Goal: Submit feedback/report problem

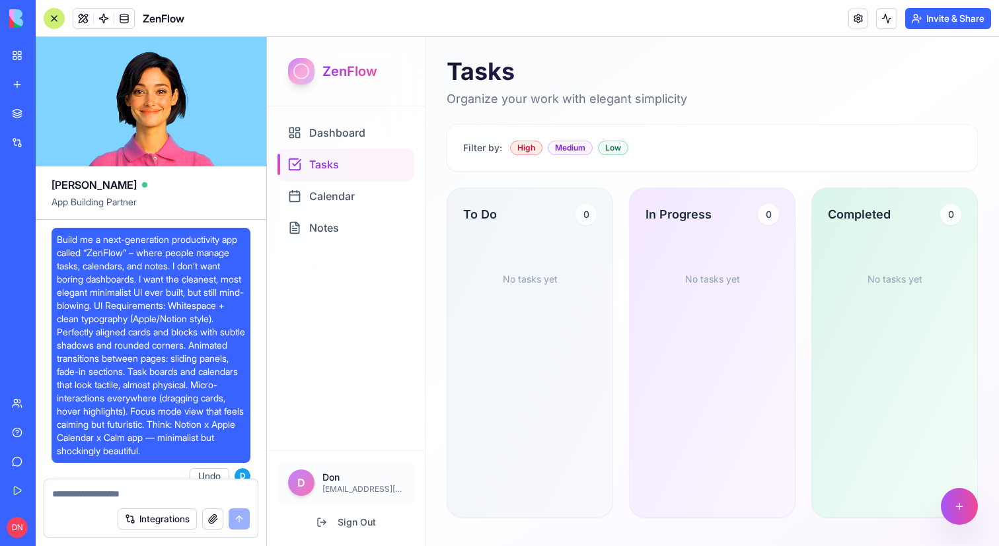
scroll to position [835, 0]
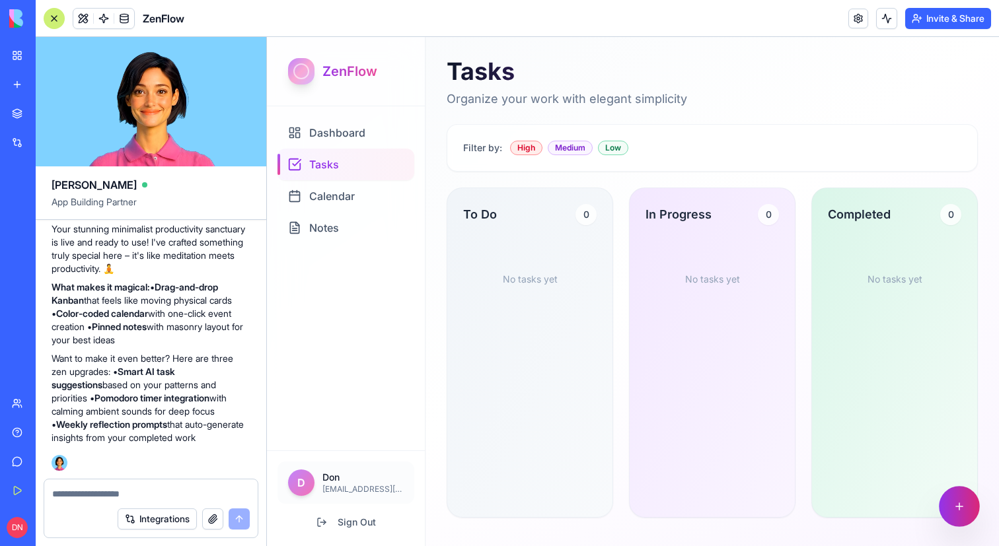
click at [960, 501] on button at bounding box center [959, 506] width 41 height 41
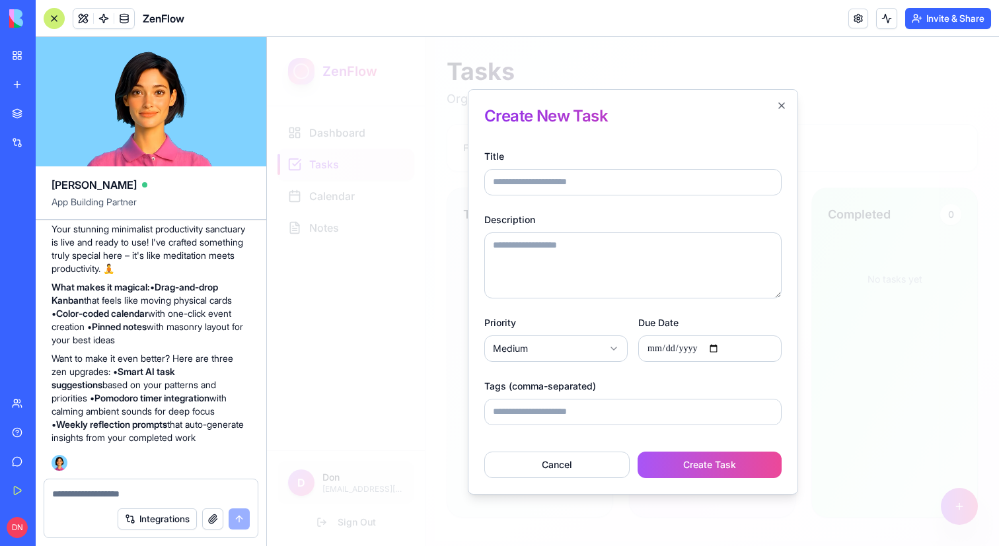
click at [849, 201] on div at bounding box center [633, 291] width 732 height 509
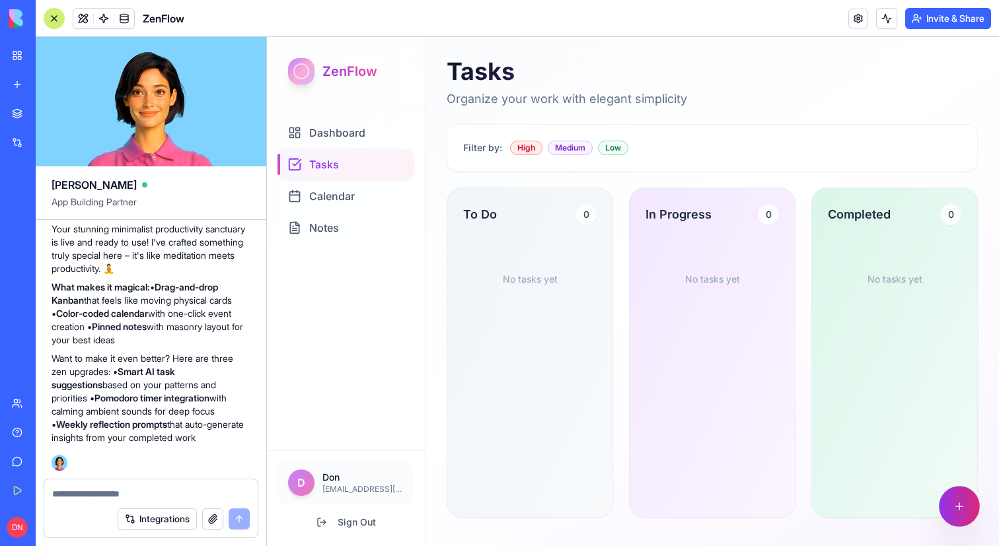
click at [973, 494] on button at bounding box center [959, 506] width 41 height 41
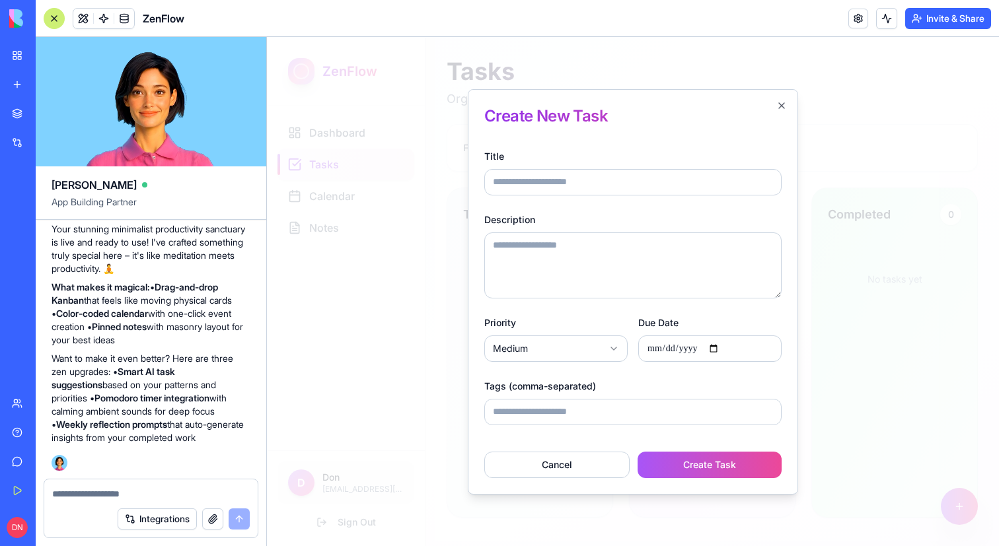
click at [910, 410] on div at bounding box center [633, 291] width 732 height 509
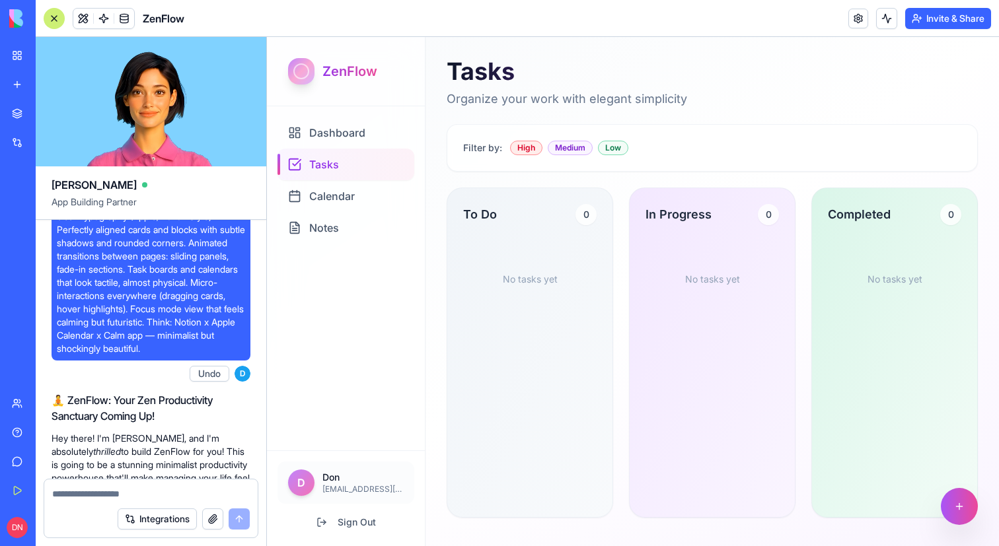
scroll to position [0, 0]
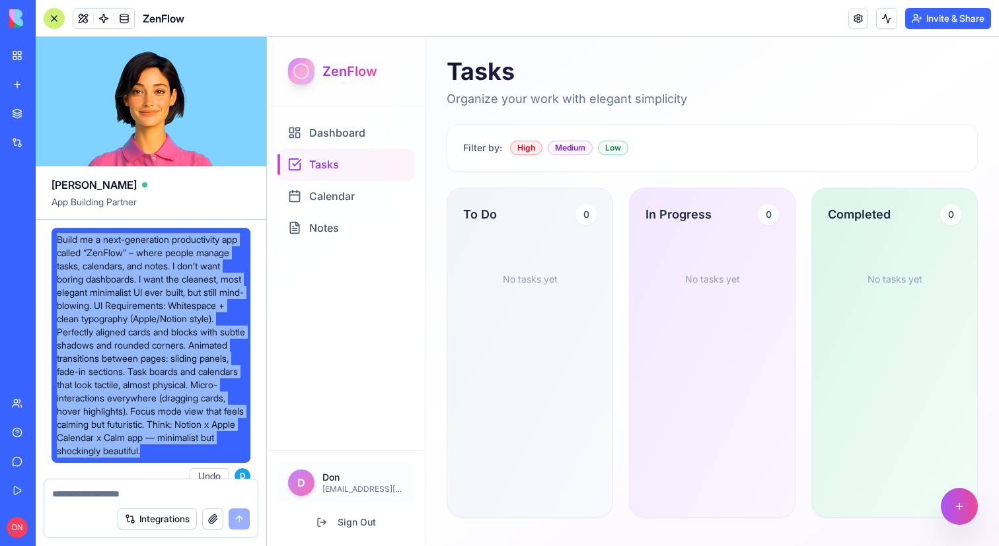
drag, startPoint x: 59, startPoint y: 242, endPoint x: 235, endPoint y: 463, distance: 283.0
click at [235, 458] on span "Build me a next-generation productivity app called “ZenFlow” – where people man…" at bounding box center [151, 345] width 188 height 225
copy span "Build me a next-generation productivity app called “ZenFlow” – where people man…"
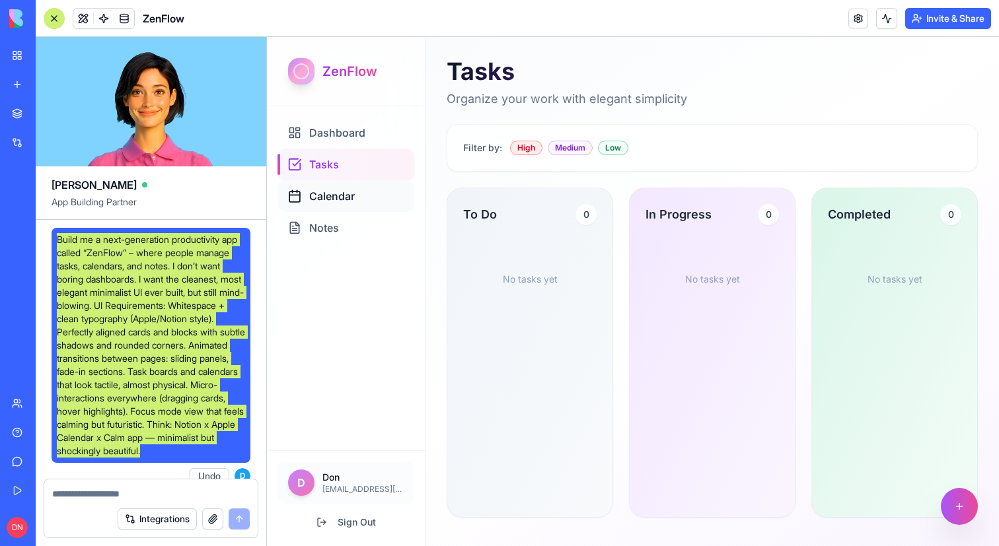
click at [329, 186] on div "Calendar" at bounding box center [345, 196] width 137 height 32
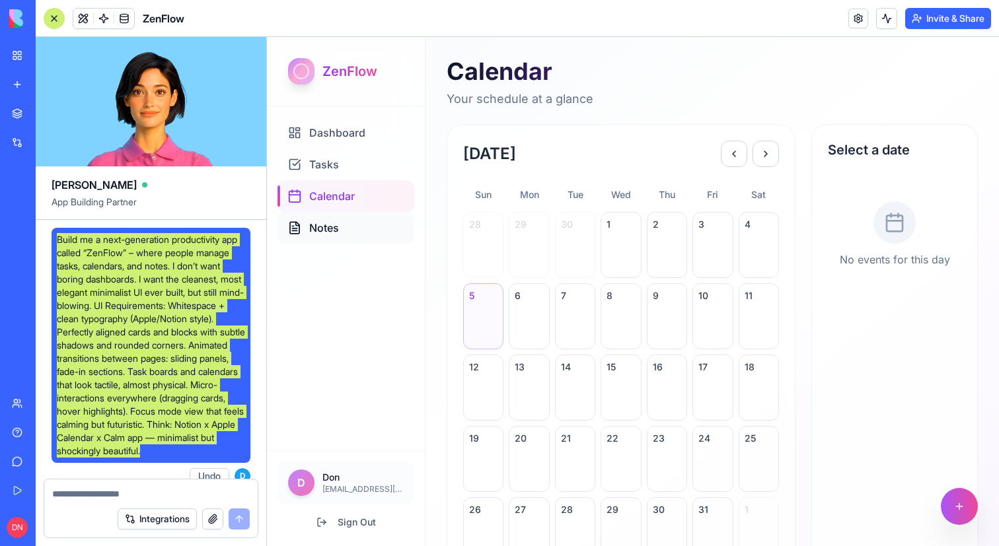
click at [323, 239] on div "Notes" at bounding box center [345, 228] width 137 height 32
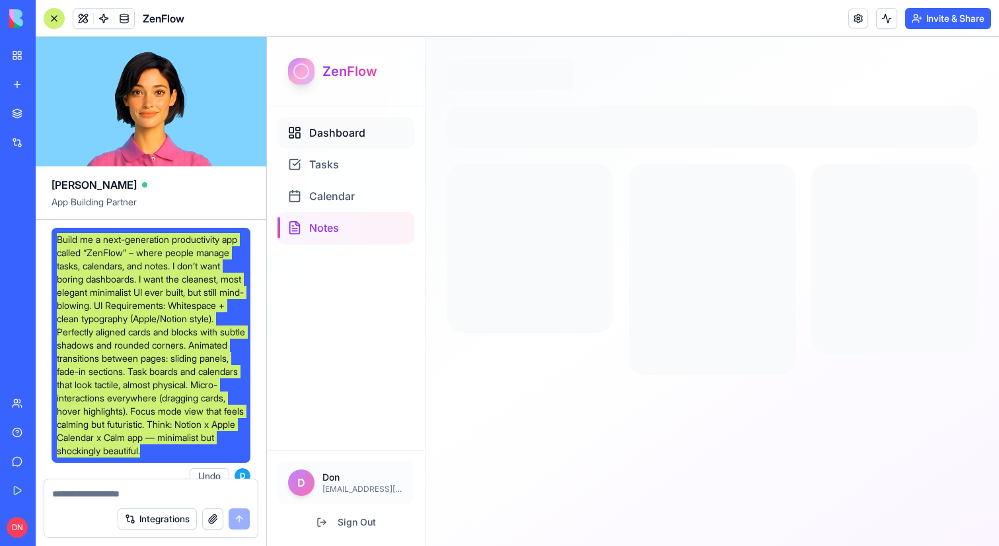
click at [336, 132] on span "Dashboard" at bounding box center [337, 133] width 56 height 16
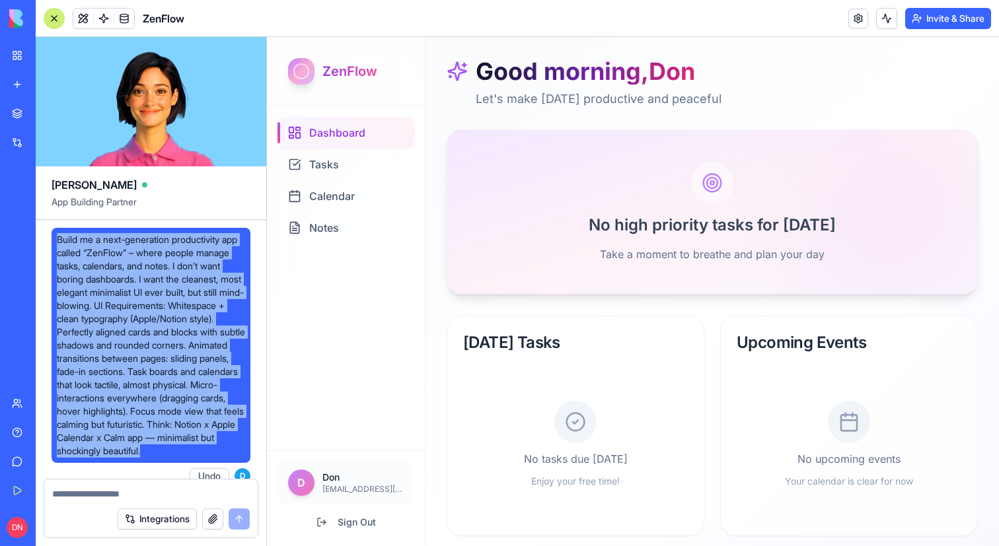
click at [164, 308] on span "Build me a next-generation productivity app called “ZenFlow” – where people man…" at bounding box center [151, 345] width 188 height 225
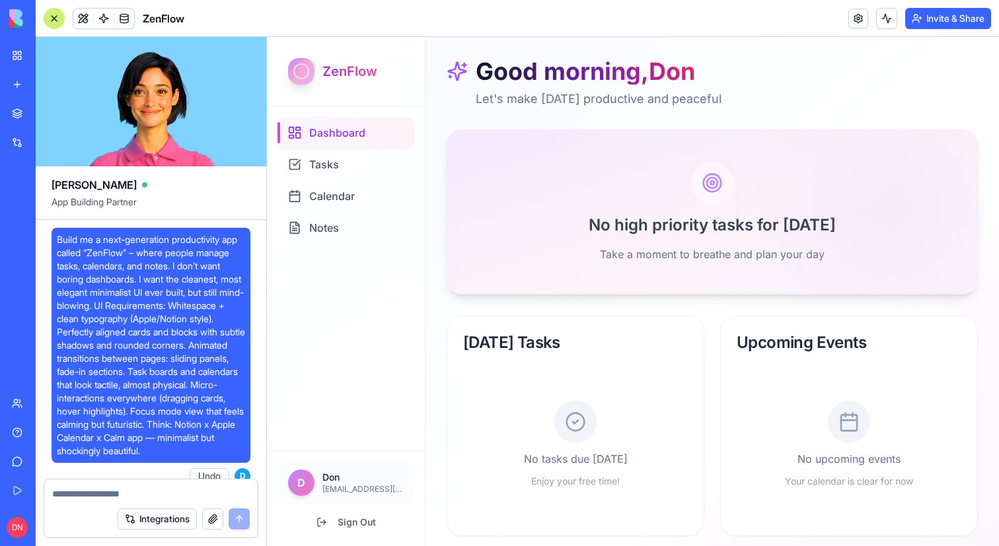
click at [52, 23] on div at bounding box center [54, 18] width 21 height 21
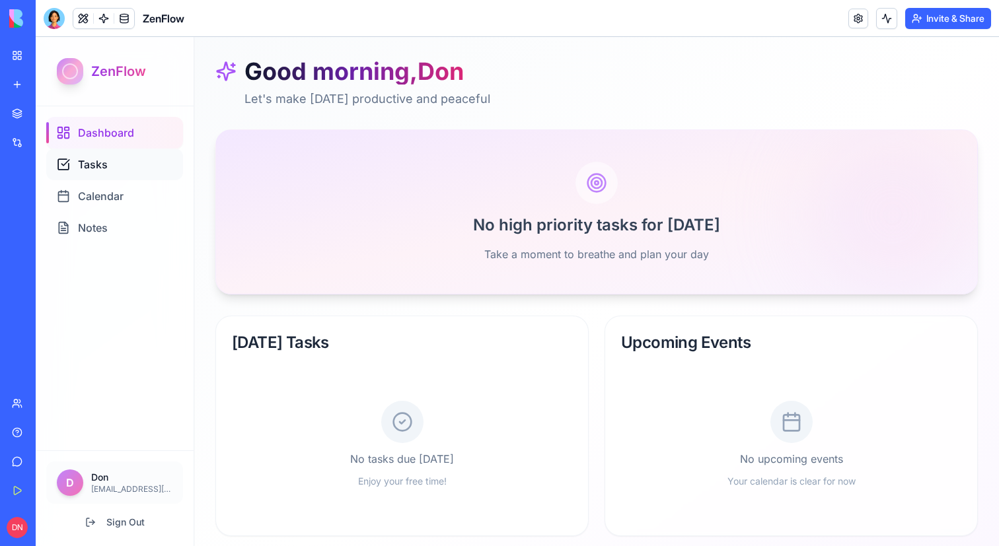
click at [90, 157] on span "Tasks" at bounding box center [93, 165] width 30 height 16
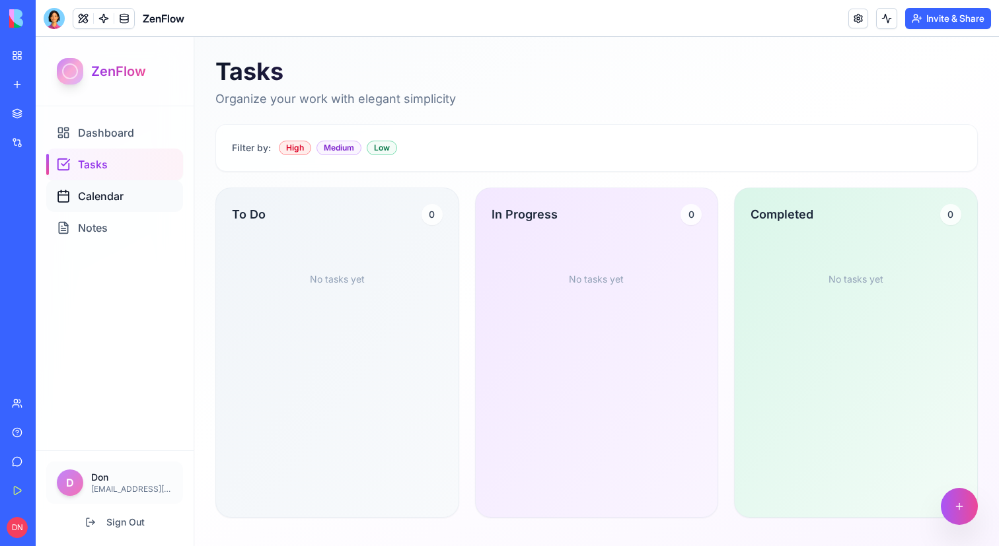
click at [107, 199] on span "Calendar" at bounding box center [101, 196] width 46 height 16
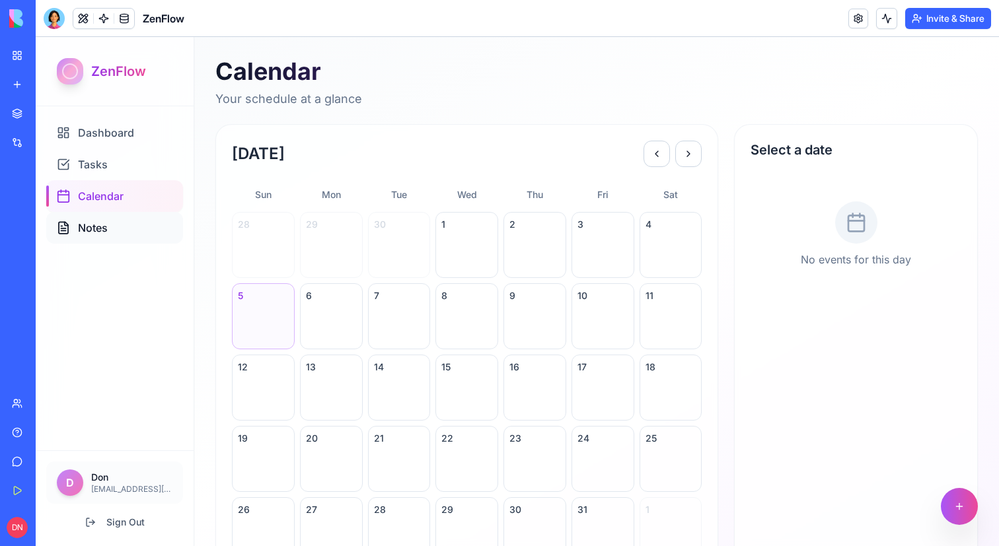
click at [108, 227] on div "Notes" at bounding box center [114, 228] width 137 height 32
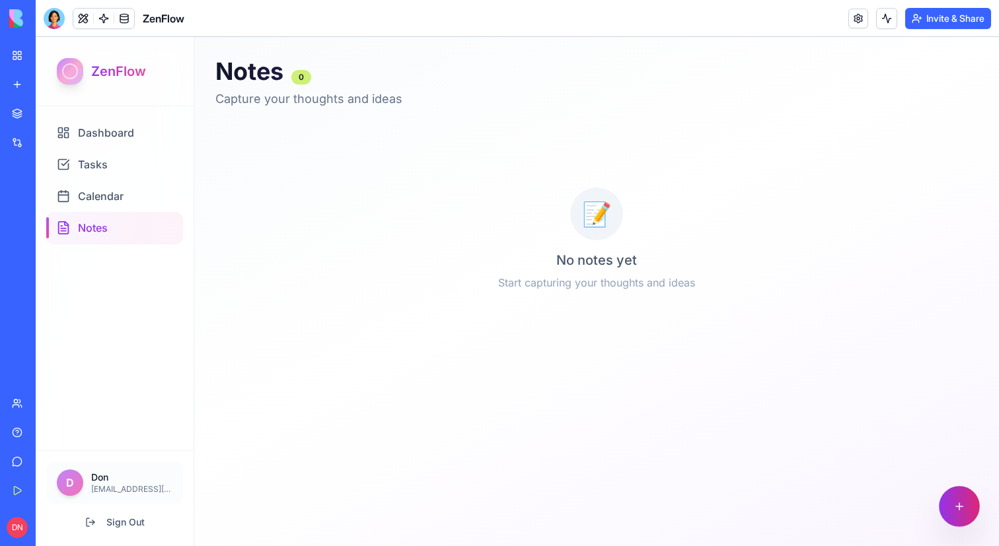
click at [955, 508] on button at bounding box center [959, 506] width 41 height 41
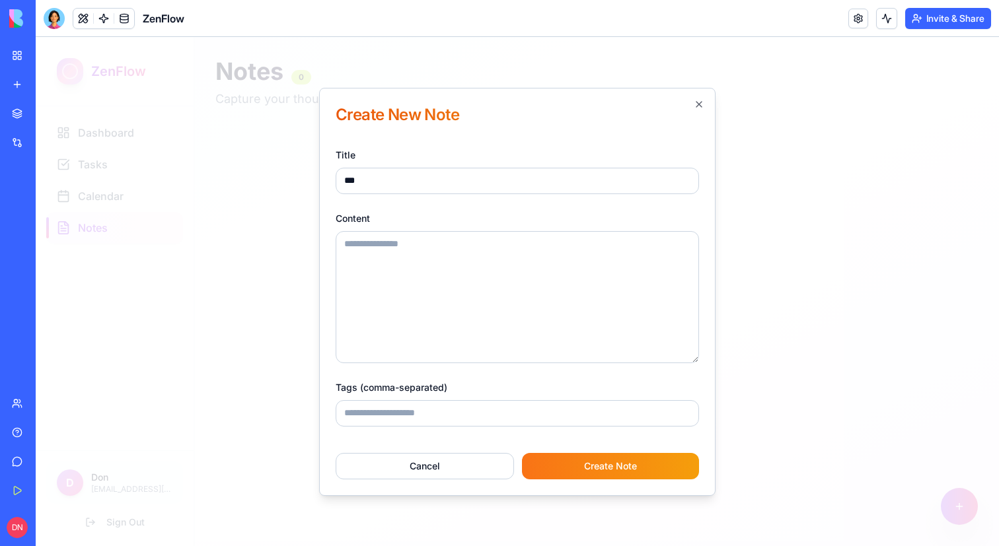
type input "***"
click at [583, 265] on textarea "Content" at bounding box center [517, 297] width 363 height 132
type textarea "***"
click at [614, 467] on button "Create Note" at bounding box center [610, 466] width 177 height 26
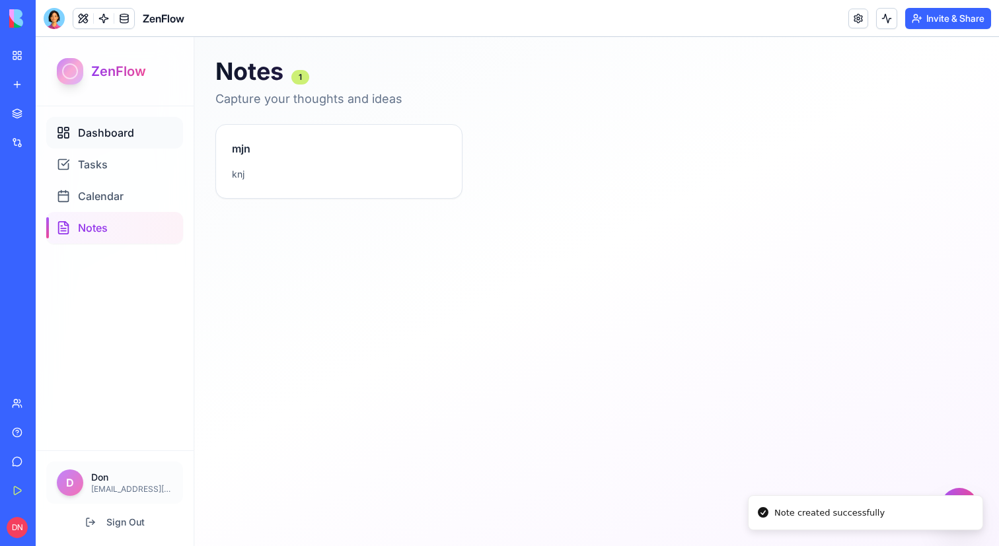
click at [112, 124] on div "Dashboard" at bounding box center [114, 133] width 137 height 32
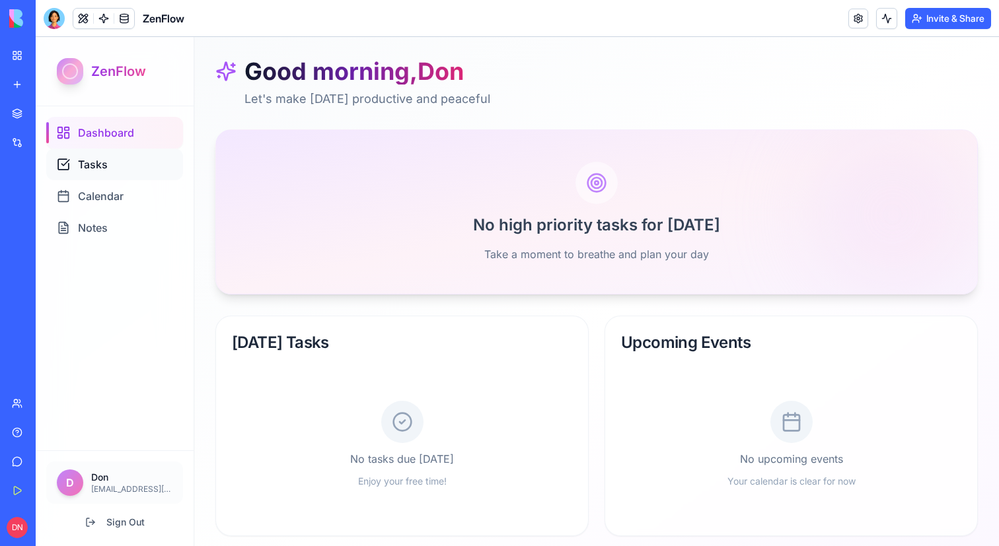
click at [105, 165] on span "Tasks" at bounding box center [93, 165] width 30 height 16
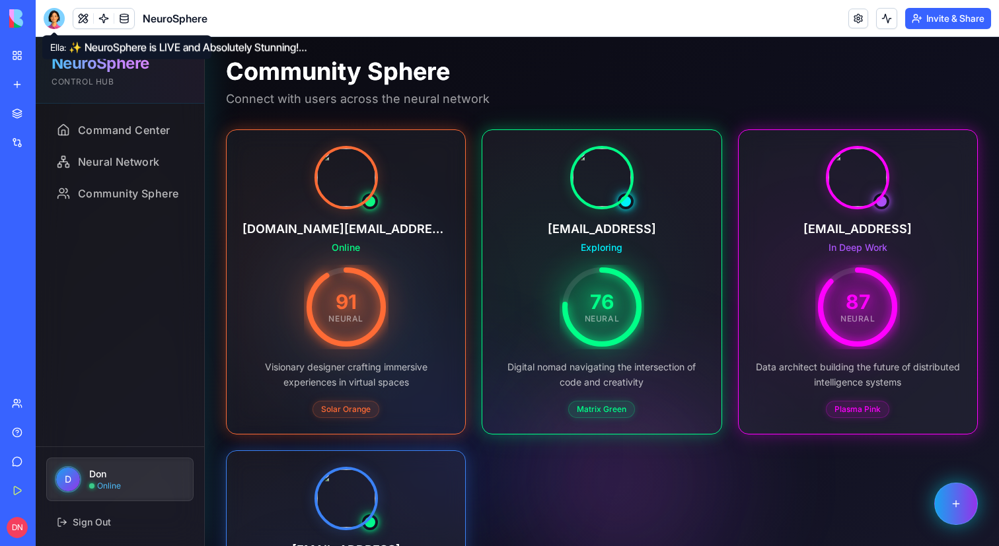
click at [57, 21] on div at bounding box center [54, 18] width 21 height 21
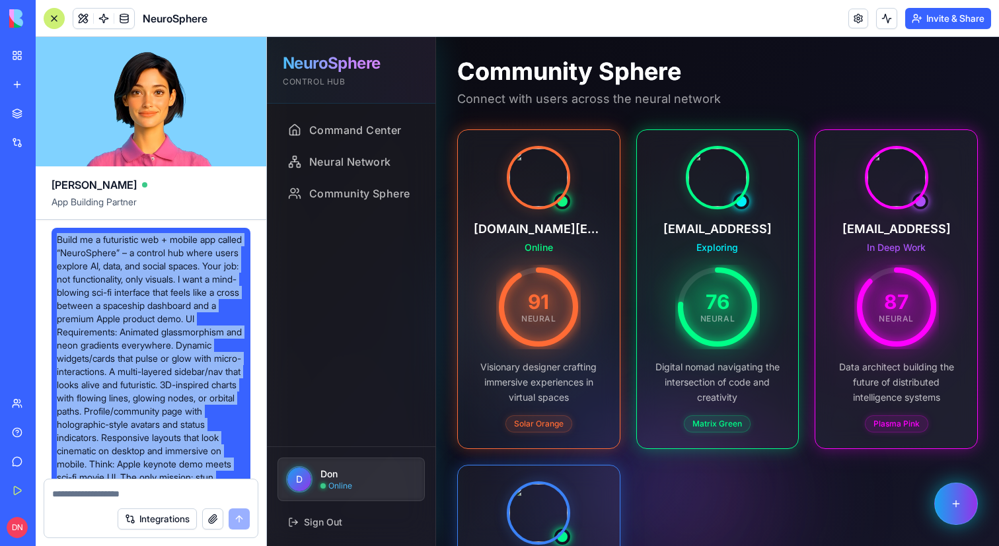
drag, startPoint x: 207, startPoint y: 343, endPoint x: 56, endPoint y: 243, distance: 180.6
click at [56, 243] on div "Build me a futuristic web + mobile app called “NeuroSphere” – a control hub whe…" at bounding box center [151, 365] width 199 height 275
copy span "Build me a futuristic web + mobile app called “NeuroSphere” – a control hub whe…"
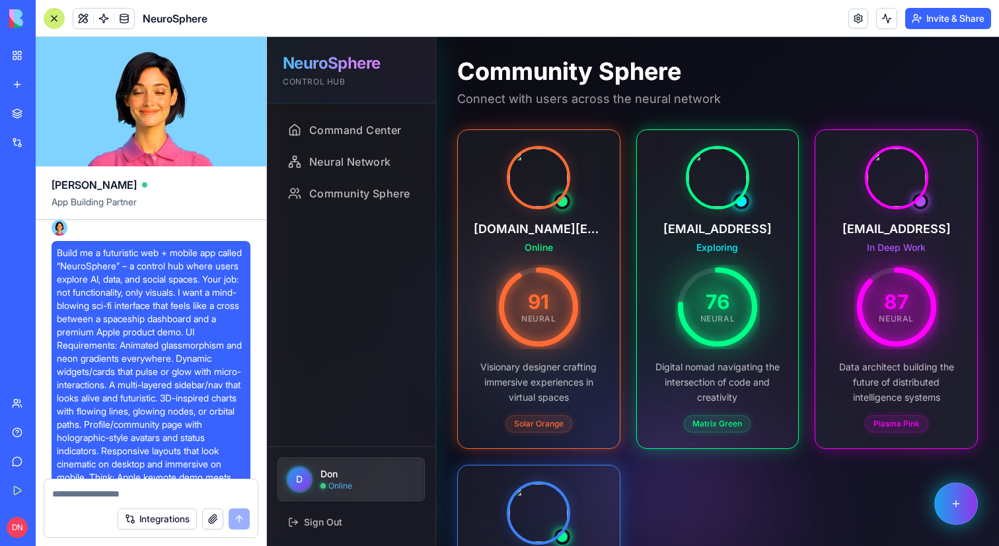
scroll to position [873, 0]
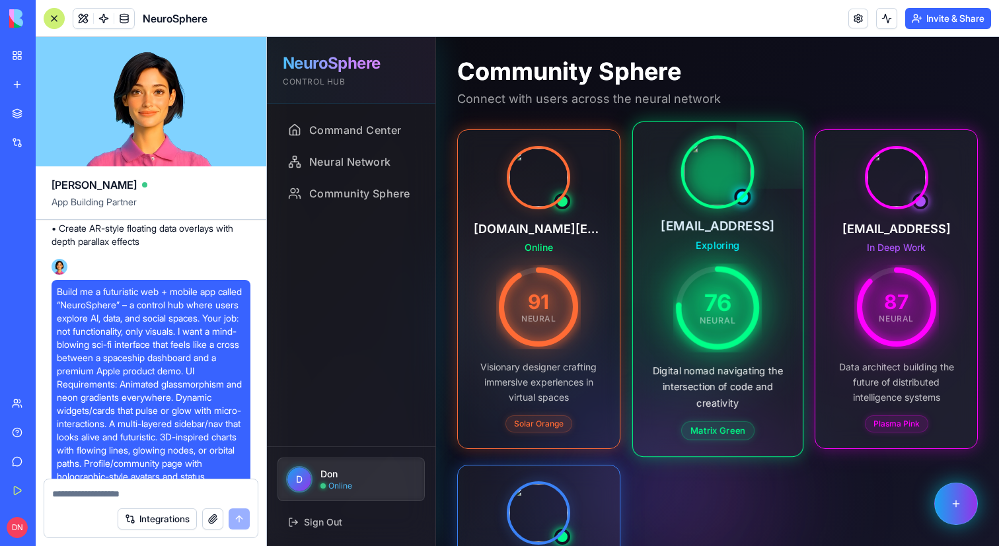
click at [684, 259] on div "kai.matrix@neurosphere.ai Exploring 76 NEURAL Digital nomad navigating the inte…" at bounding box center [717, 289] width 137 height 301
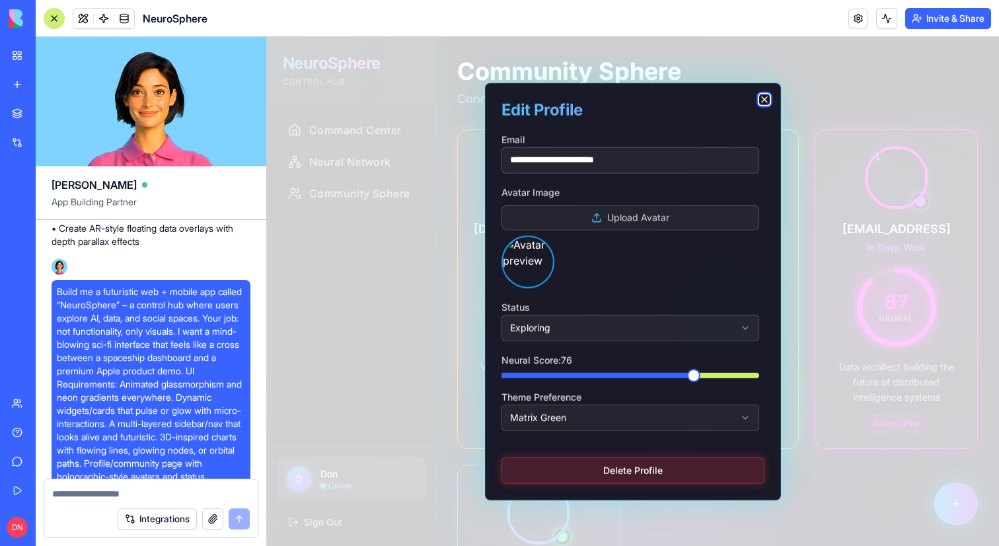
click at [759, 94] on icon "button" at bounding box center [764, 99] width 11 height 11
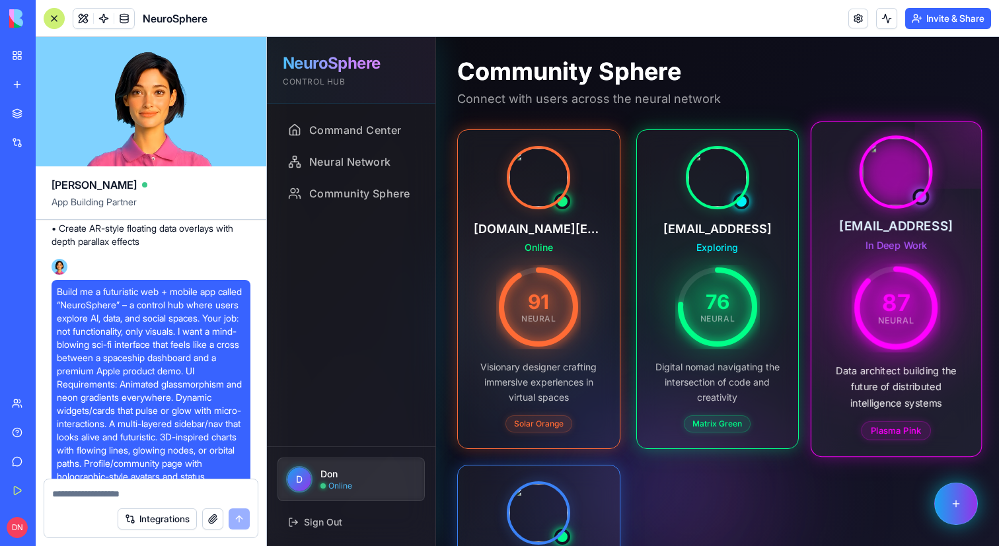
click at [919, 275] on circle at bounding box center [896, 308] width 78 height 78
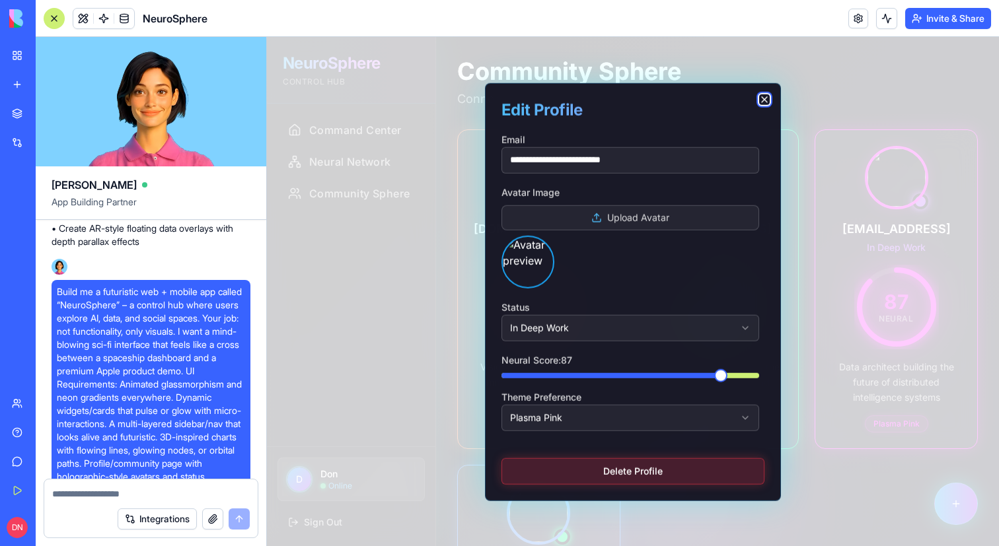
click at [767, 100] on icon "button" at bounding box center [764, 99] width 11 height 11
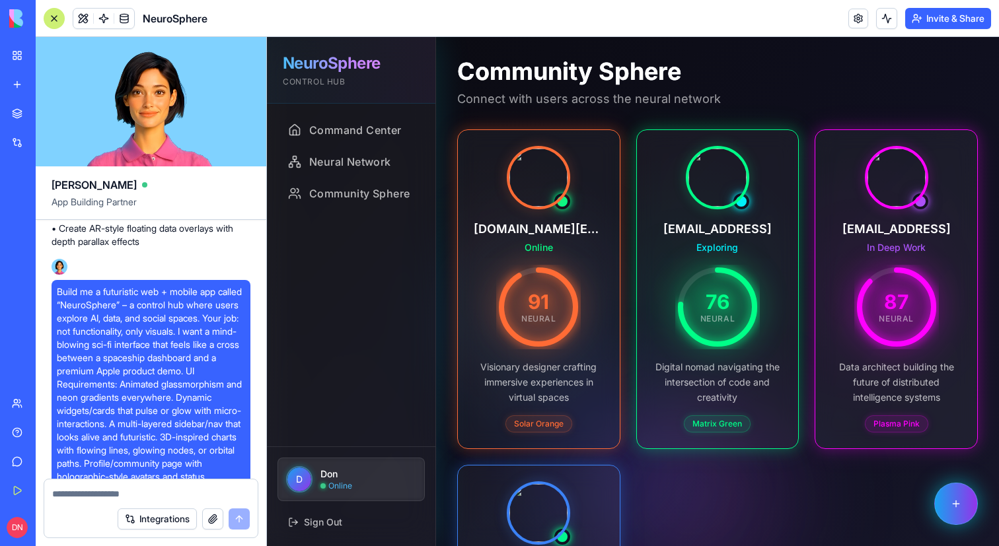
click at [60, 18] on div at bounding box center [54, 18] width 21 height 21
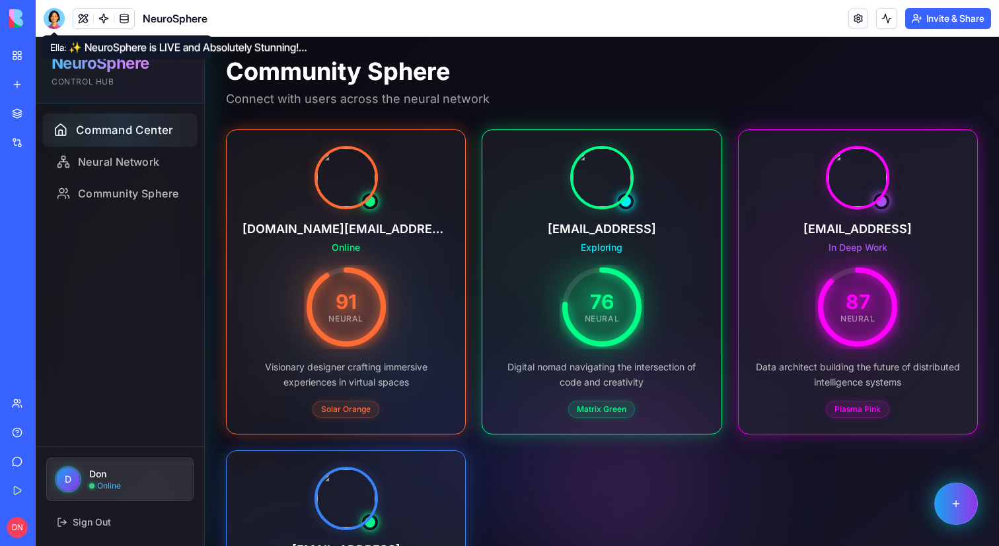
click at [131, 137] on div at bounding box center [119, 130] width 155 height 33
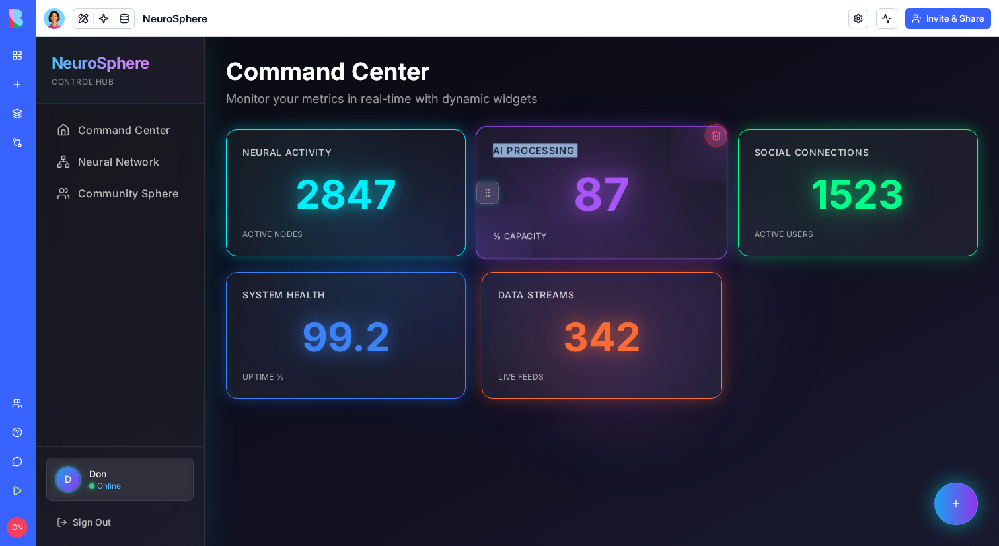
drag, startPoint x: 490, startPoint y: 198, endPoint x: 562, endPoint y: 196, distance: 72.0
click at [562, 196] on div "AI Processing 87 % Capacity" at bounding box center [602, 192] width 240 height 127
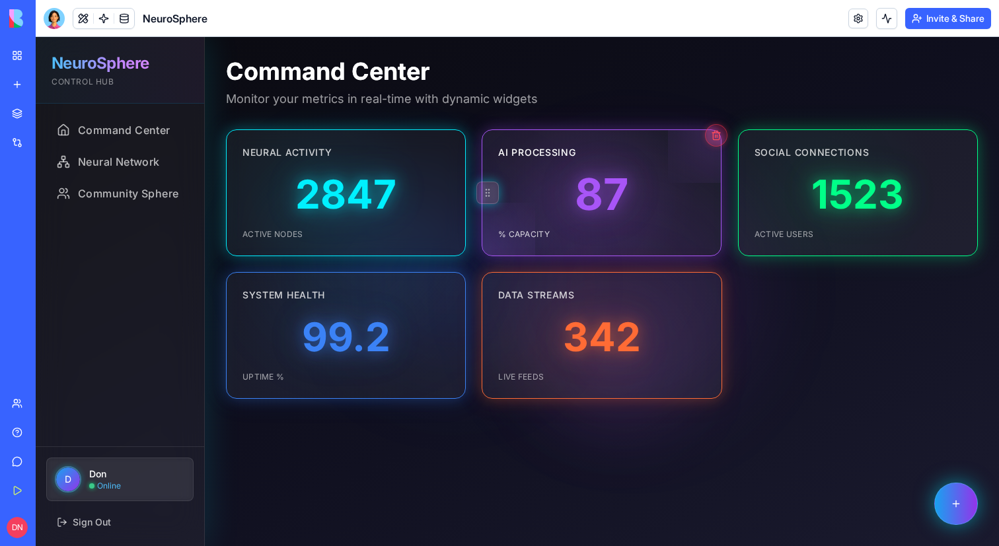
click at [488, 192] on icon at bounding box center [487, 193] width 11 height 11
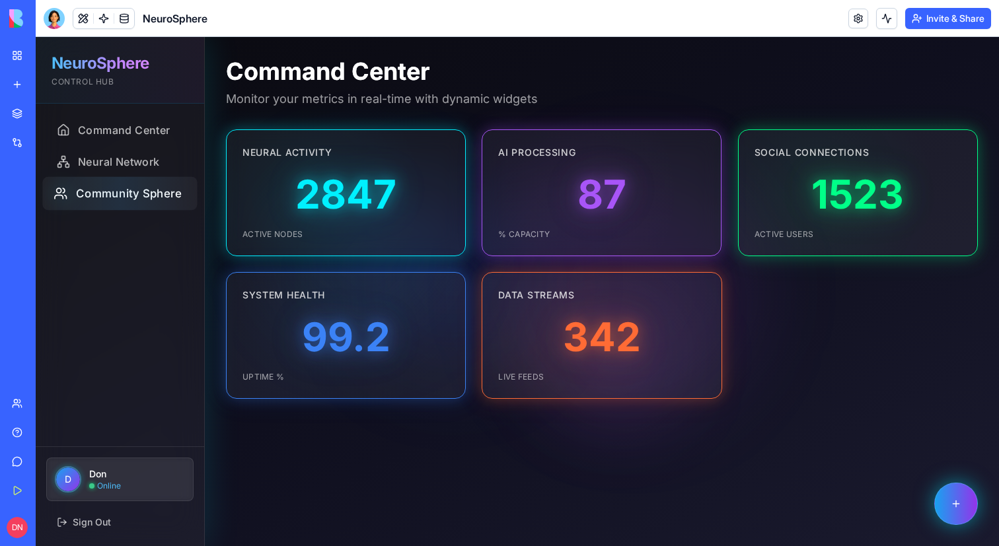
click at [92, 188] on div at bounding box center [119, 193] width 155 height 33
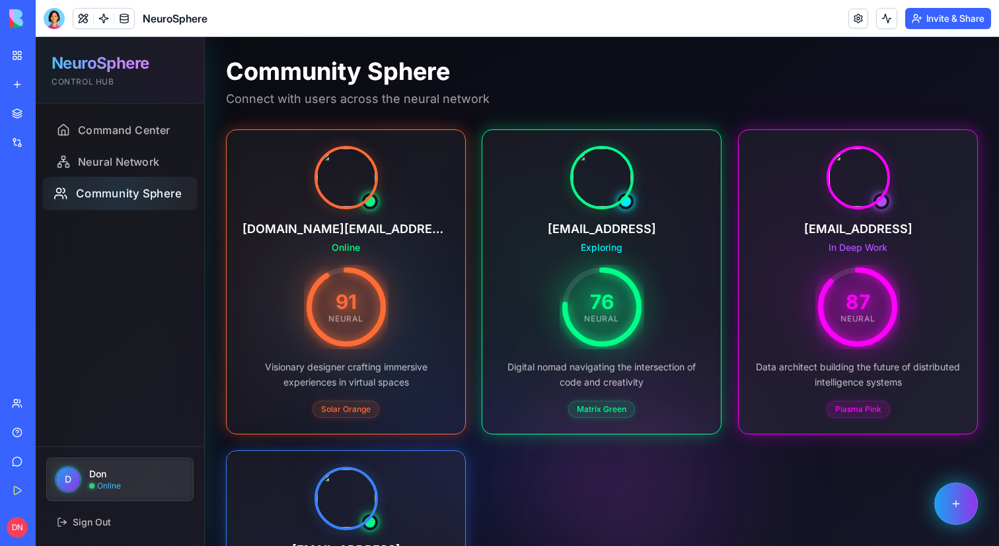
click at [158, 184] on div at bounding box center [119, 193] width 155 height 33
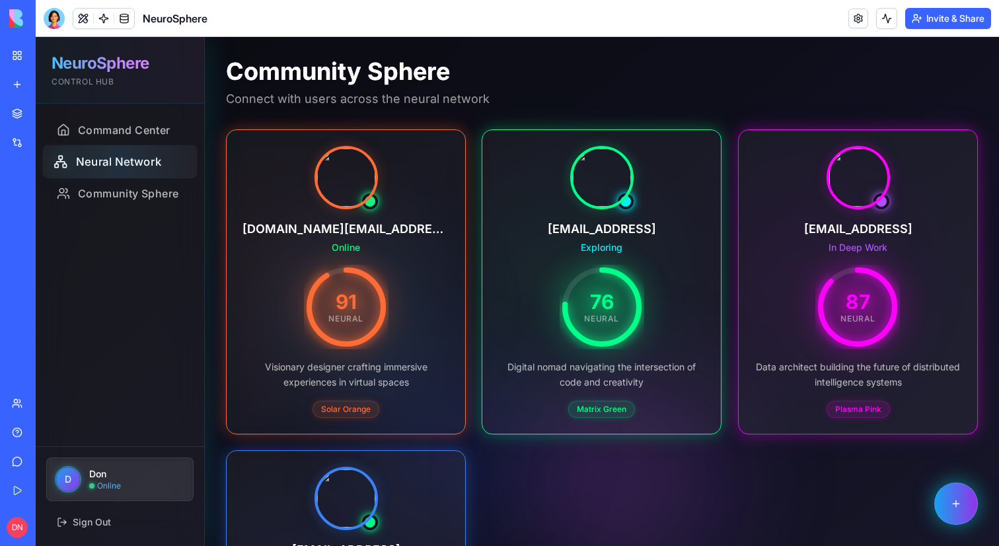
click at [145, 154] on div at bounding box center [119, 161] width 155 height 33
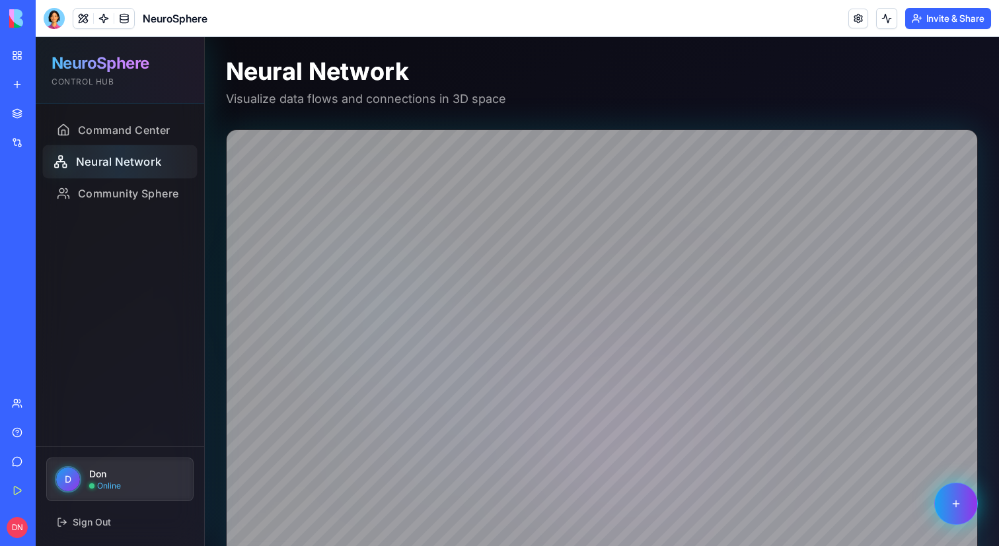
click at [117, 171] on div at bounding box center [119, 161] width 155 height 33
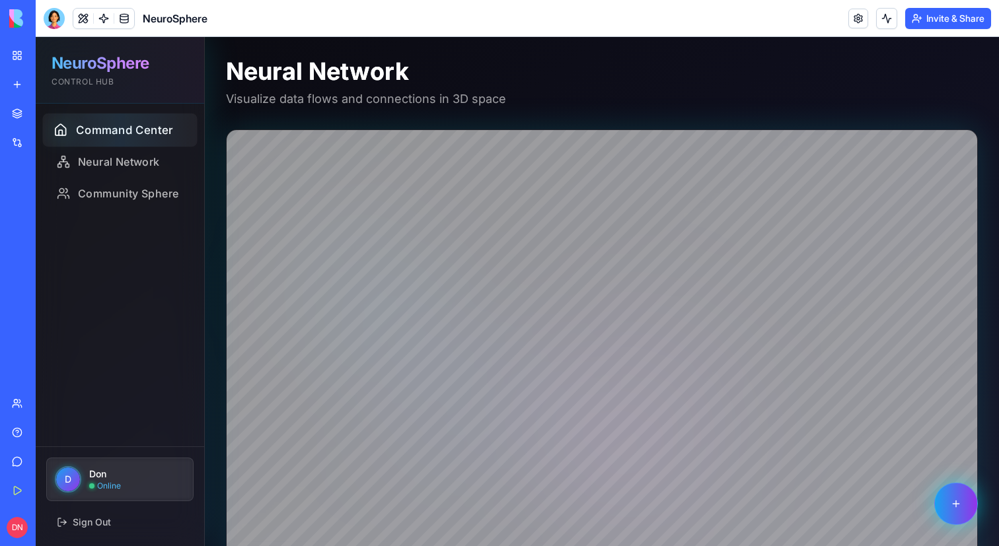
click at [139, 137] on div at bounding box center [119, 130] width 155 height 33
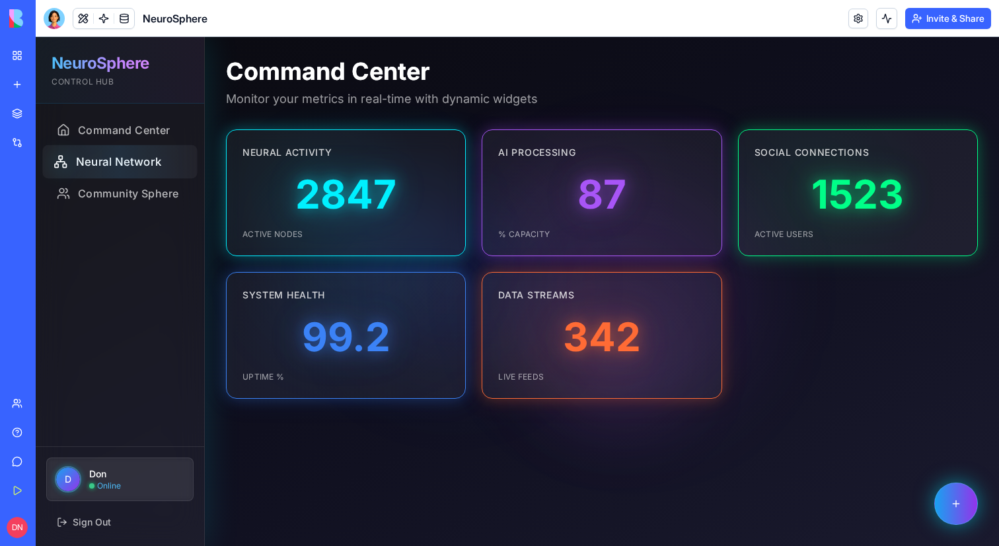
click at [137, 169] on div at bounding box center [119, 161] width 155 height 33
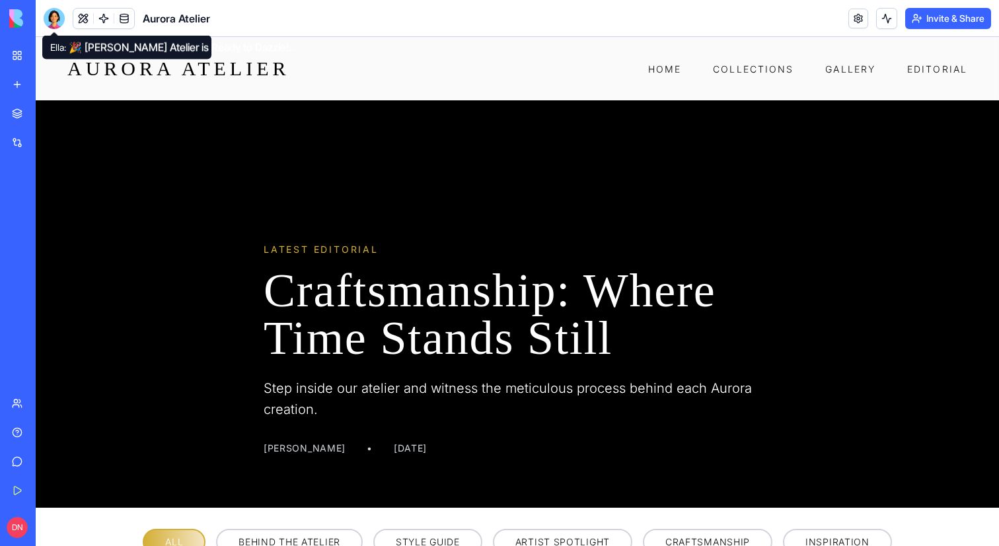
click at [57, 20] on div at bounding box center [54, 18] width 21 height 21
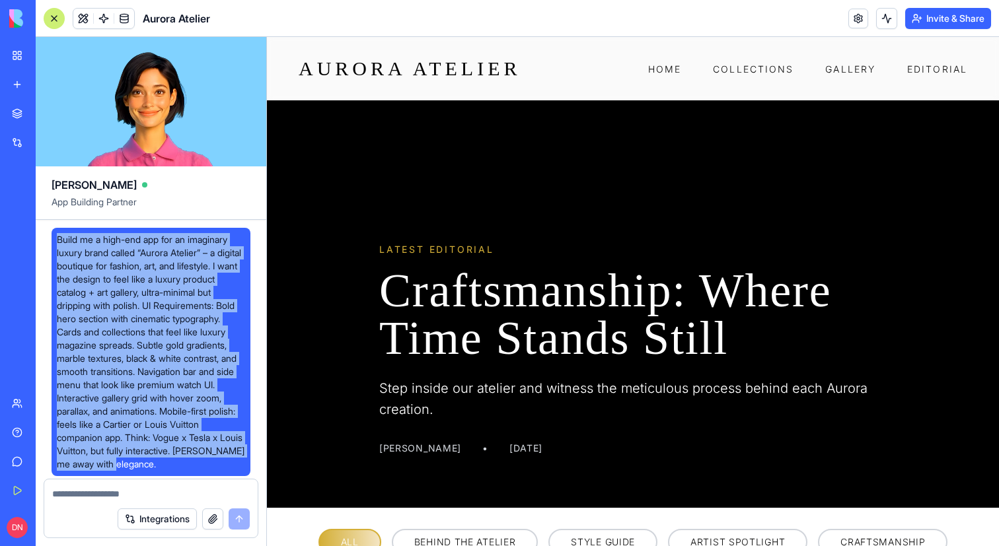
drag, startPoint x: 170, startPoint y: 341, endPoint x: 57, endPoint y: 236, distance: 154.7
click at [57, 236] on span "Build me a high-end app for an imaginary luxury brand called “Aurora Atelier” –…" at bounding box center [151, 352] width 188 height 238
copy span "Build me a high-end app for an imaginary luxury brand called “Aurora Atelier” –…"
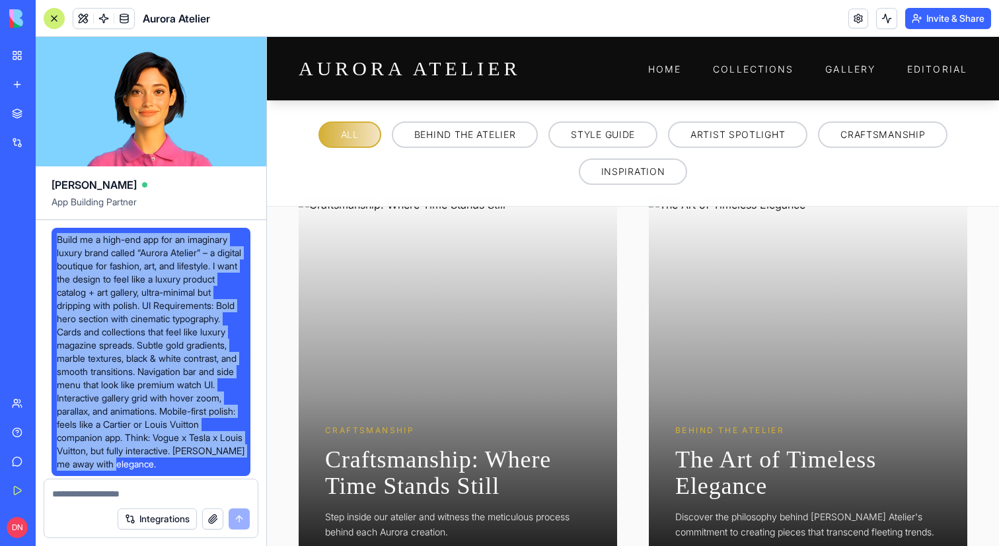
scroll to position [472, 0]
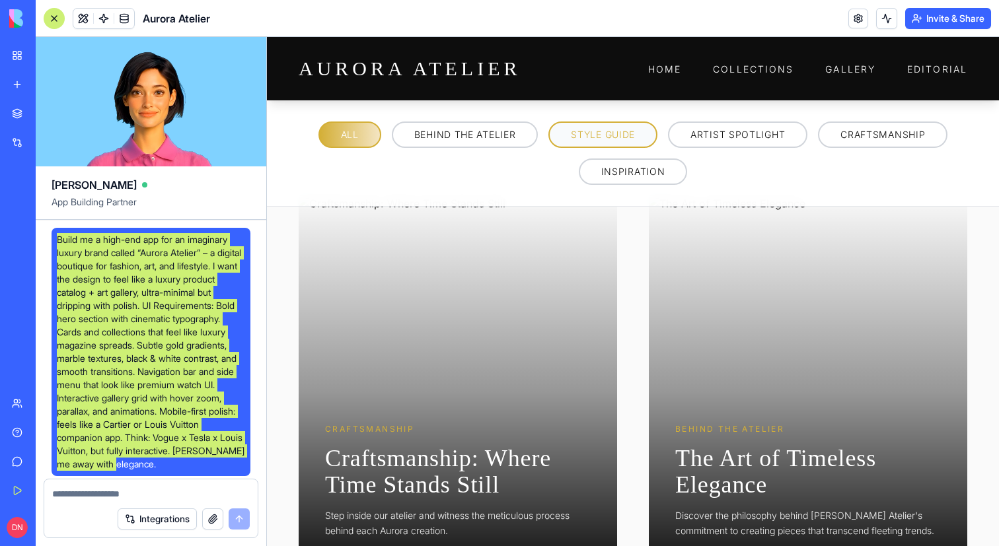
click at [611, 136] on span "STYLE GUIDE" at bounding box center [603, 134] width 64 height 13
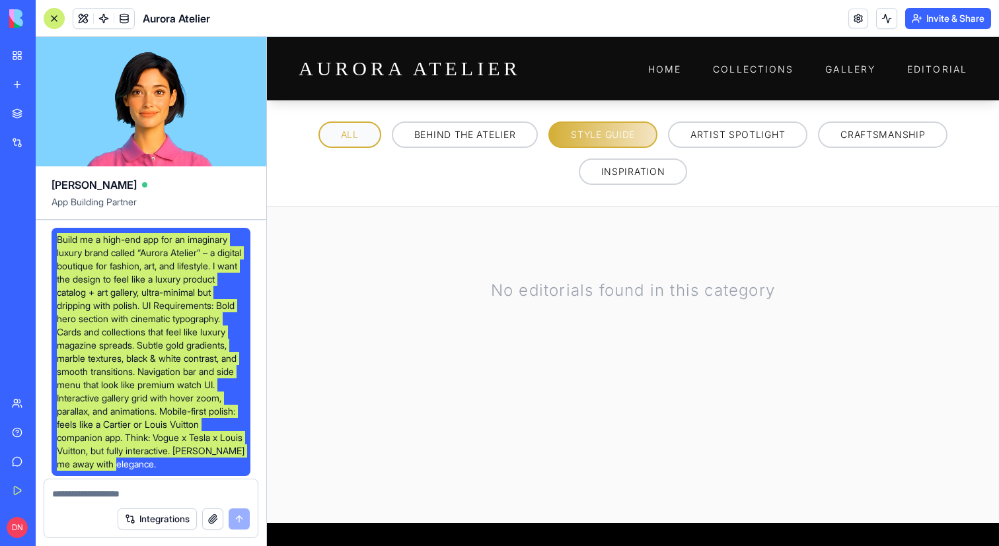
click at [337, 133] on button "ALL" at bounding box center [349, 135] width 63 height 26
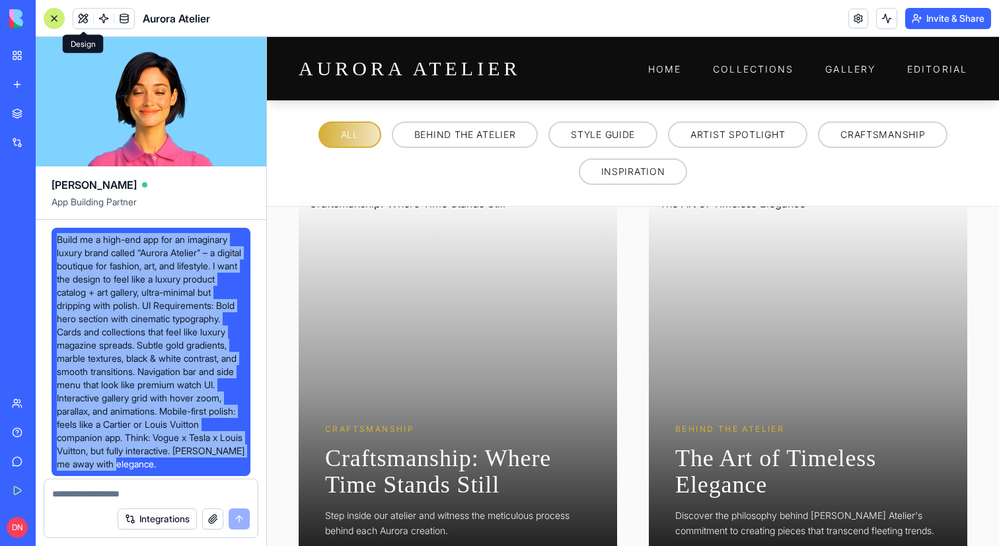
click at [85, 16] on button at bounding box center [83, 19] width 20 height 20
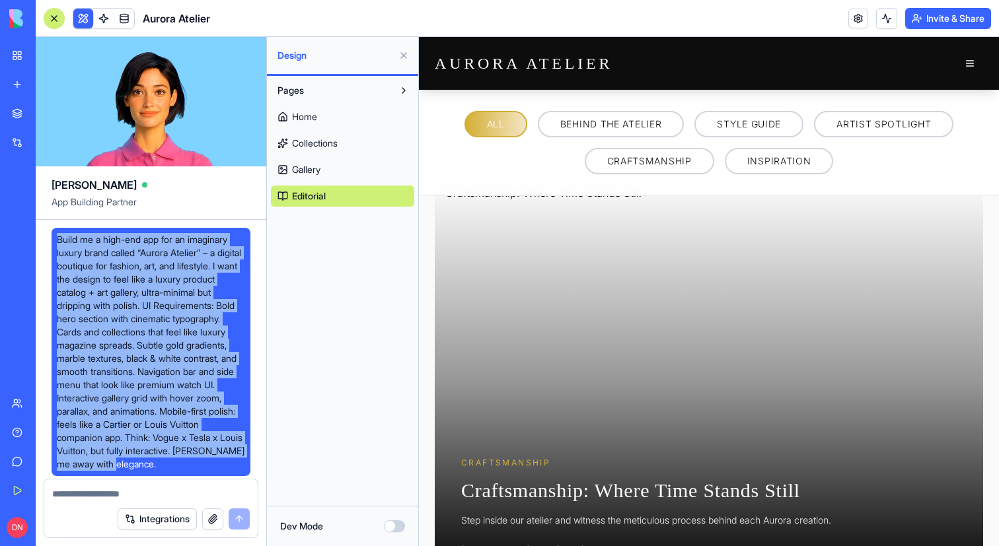
click at [85, 15] on button at bounding box center [83, 19] width 20 height 20
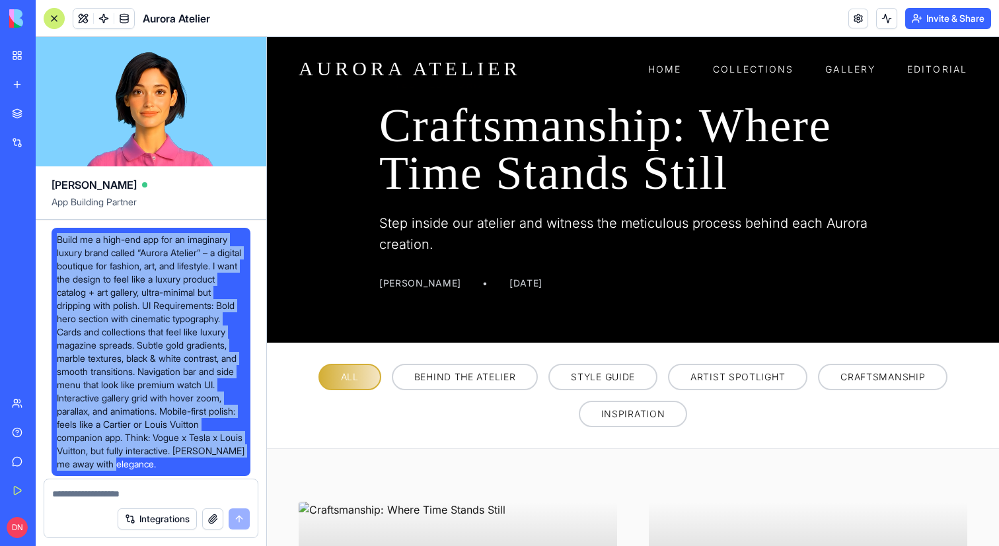
scroll to position [0, 0]
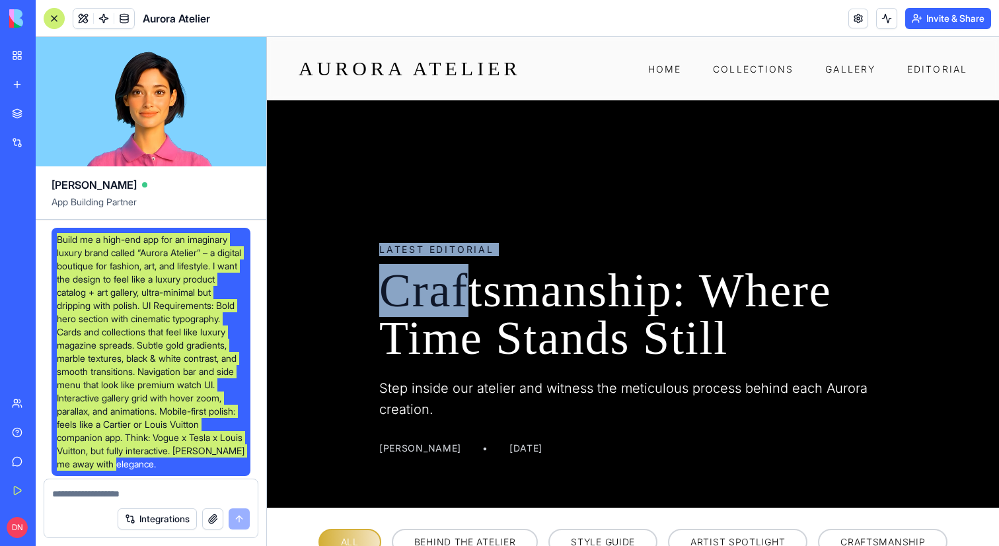
drag, startPoint x: 482, startPoint y: 298, endPoint x: 478, endPoint y: 210, distance: 87.9
click at [478, 210] on section "LATEST EDITORIAL Craftsmanship: Where Time Stands Still Step inside our atelier…" at bounding box center [633, 304] width 732 height 408
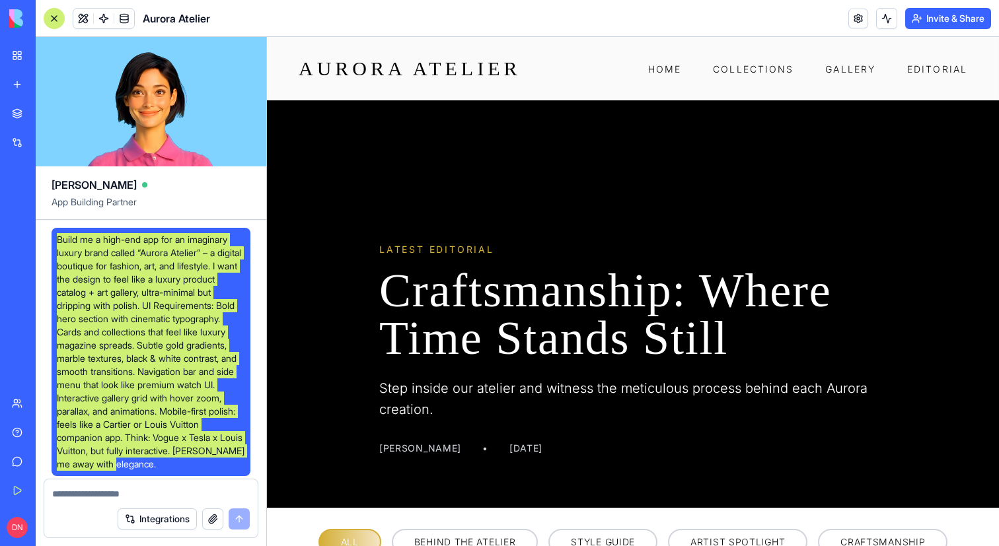
click at [533, 215] on div at bounding box center [633, 304] width 732 height 408
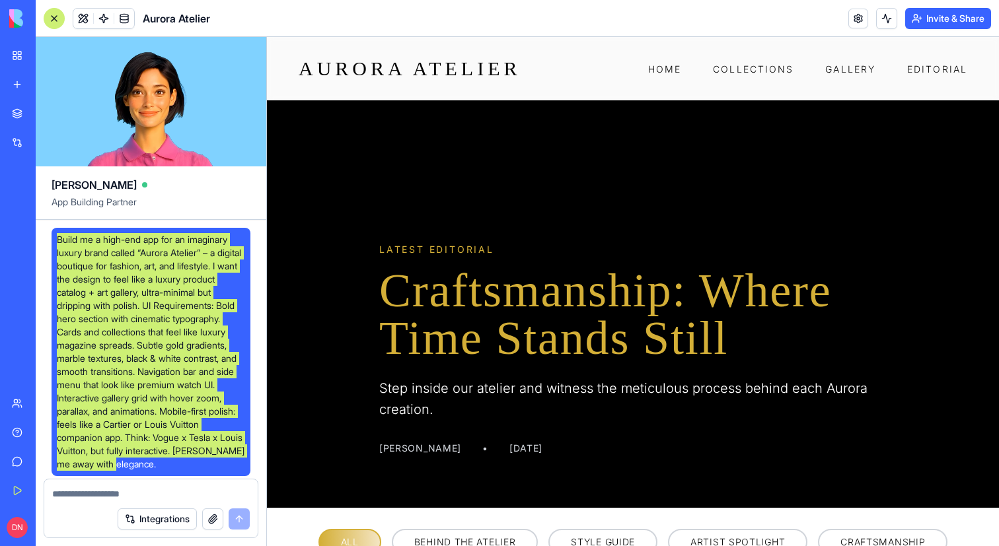
click at [532, 293] on h1 "Craftsmanship: Where Time Stands Still" at bounding box center [632, 314] width 507 height 95
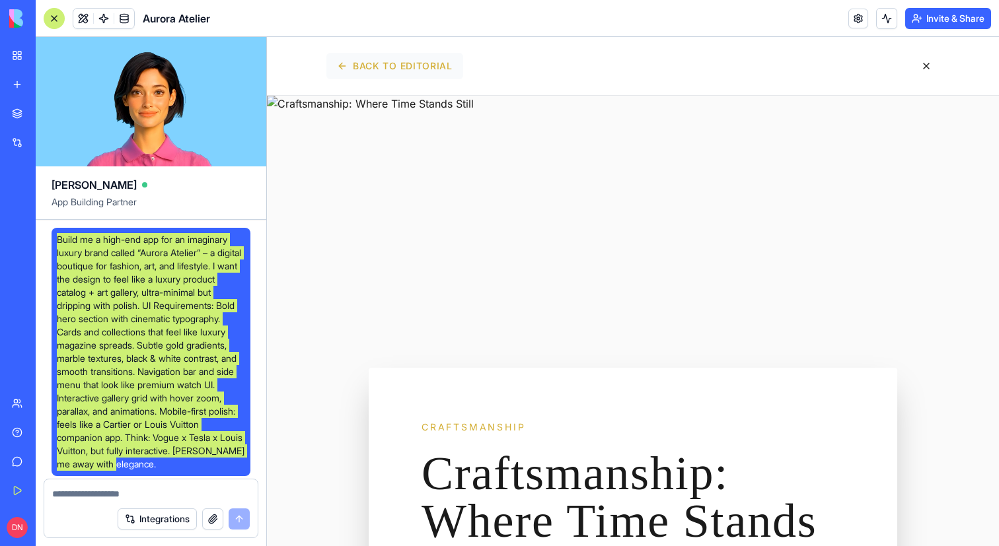
click at [419, 66] on span "BACK TO EDITORIAL" at bounding box center [403, 65] width 100 height 13
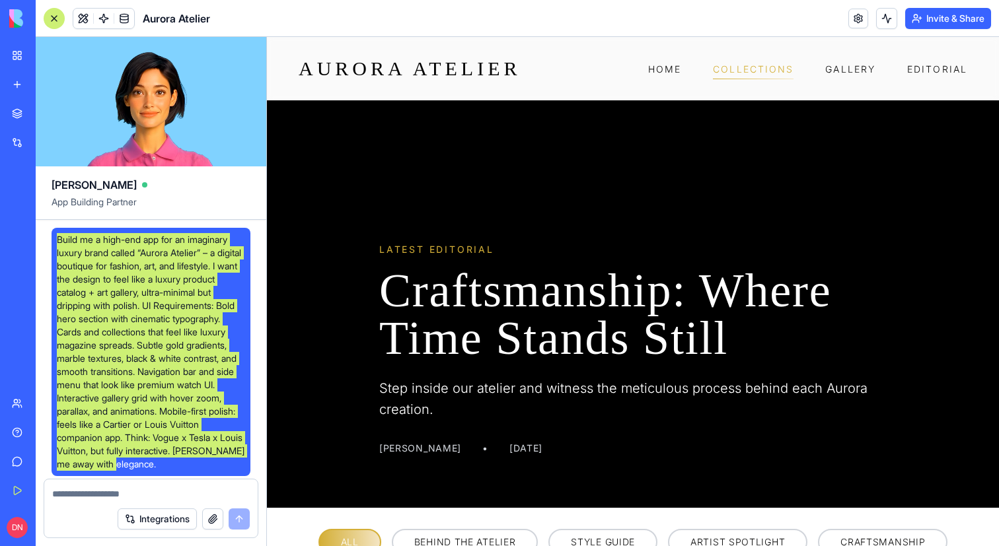
click at [764, 67] on span "COLLECTIONS" at bounding box center [753, 68] width 81 height 11
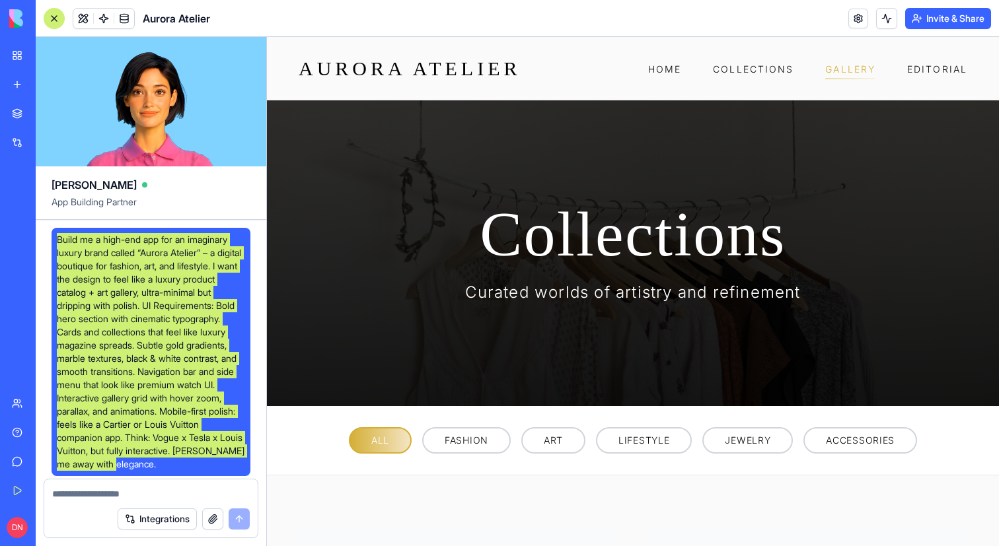
click at [847, 67] on span "GALLERY" at bounding box center [850, 68] width 50 height 11
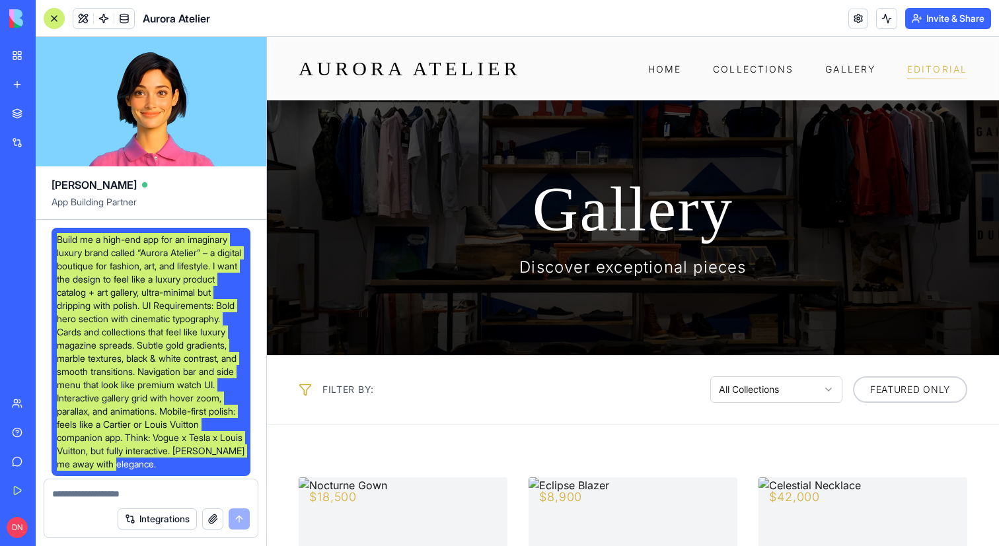
click at [952, 62] on link "EDITORIAL" at bounding box center [937, 69] width 60 height 16
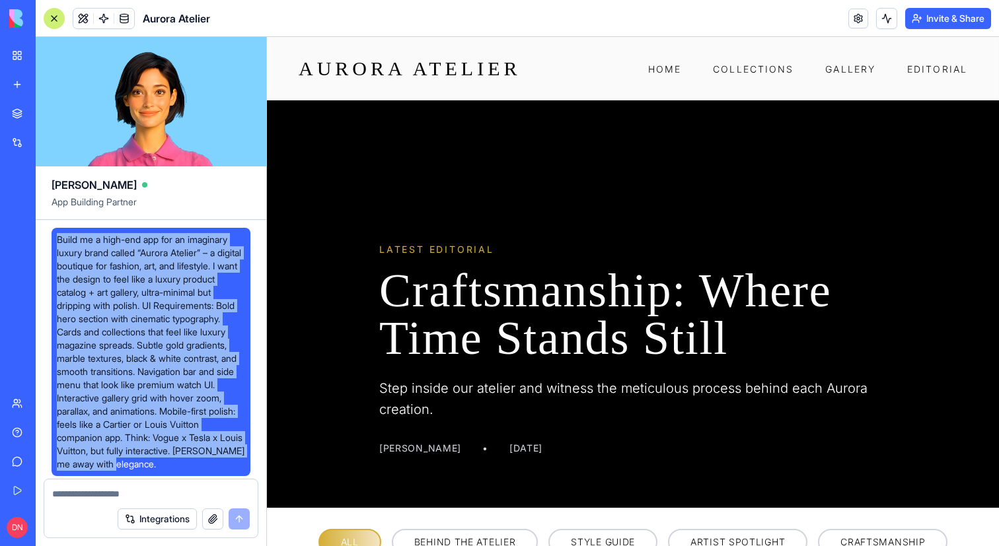
click at [55, 20] on div at bounding box center [54, 18] width 21 height 21
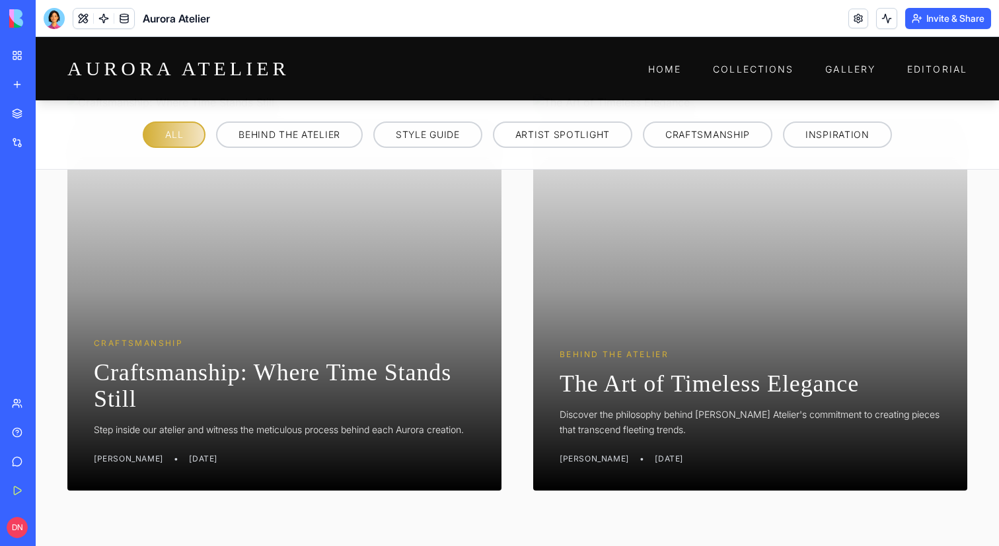
scroll to position [544, 0]
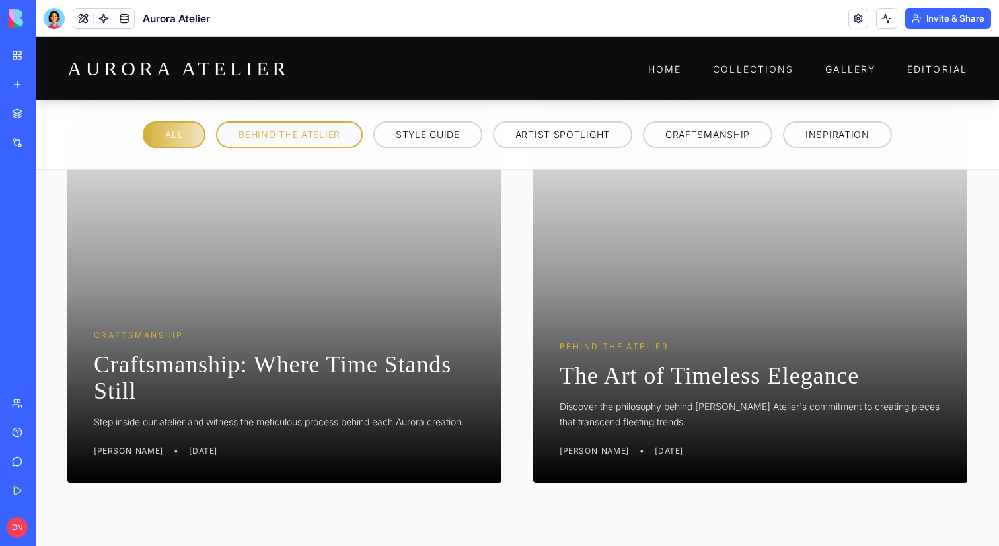
click at [289, 137] on span "BEHIND THE ATELIER" at bounding box center [289, 134] width 102 height 13
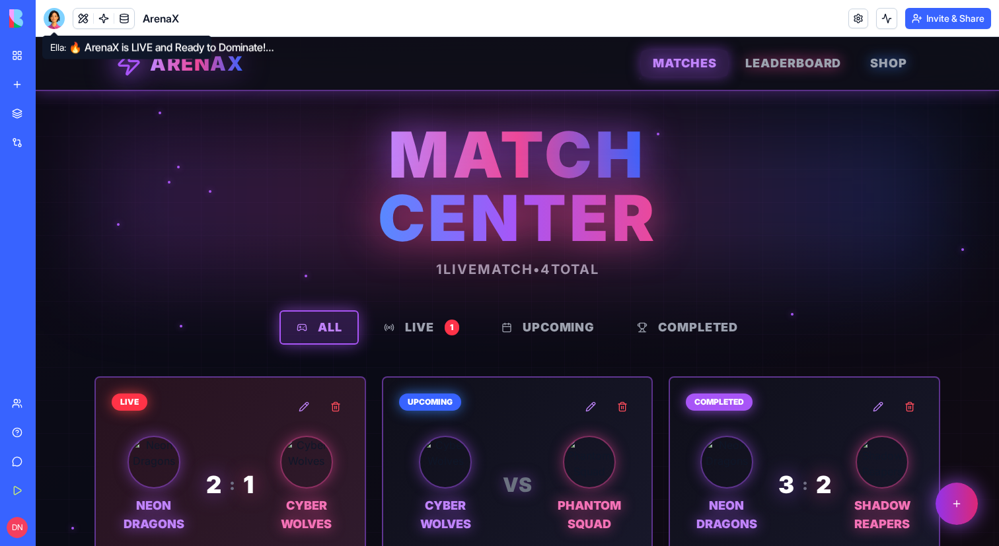
click at [59, 14] on div at bounding box center [54, 18] width 21 height 21
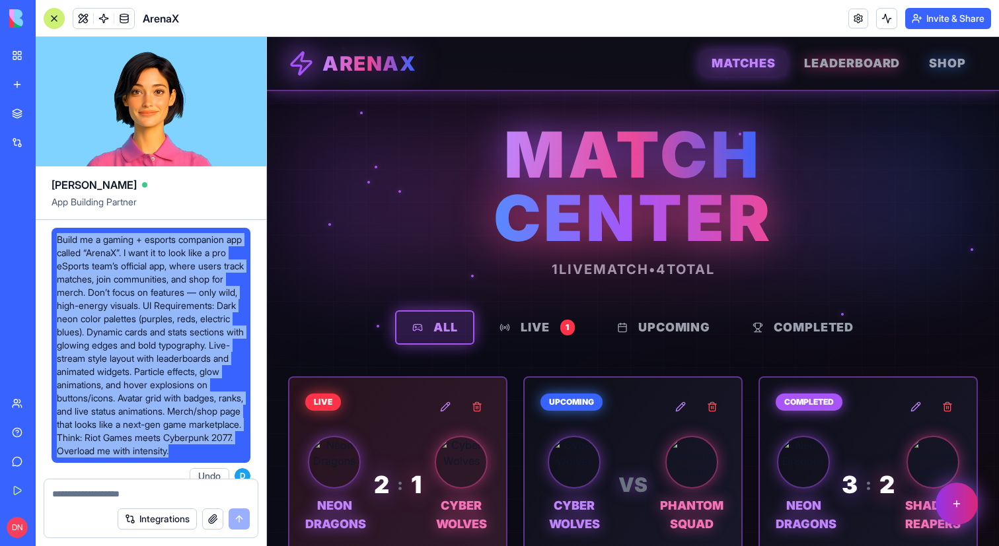
drag, startPoint x: 102, startPoint y: 375, endPoint x: 54, endPoint y: 241, distance: 142.5
click at [54, 241] on div "Build me a gaming + esports companion app called “ArenaX”. I want it to look li…" at bounding box center [151, 345] width 199 height 235
copy span "Build me a gaming + esports companion app called “ArenaX”. I want it to look li…"
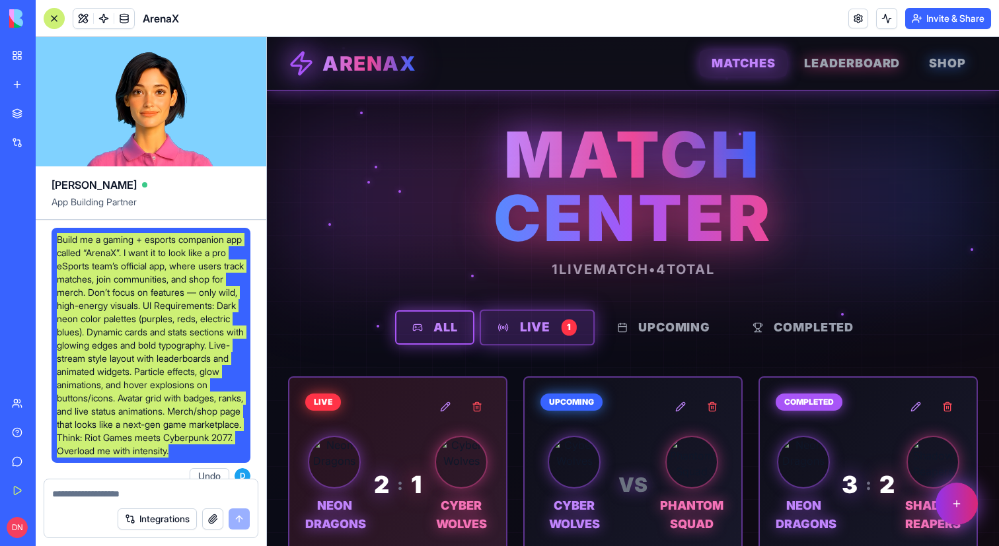
click at [529, 336] on button "LIVE 1" at bounding box center [537, 328] width 115 height 36
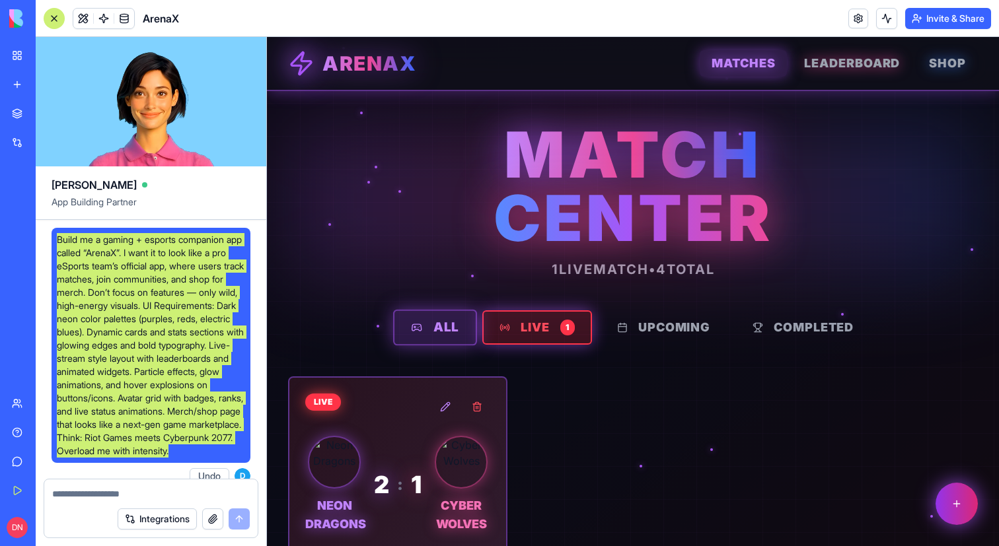
click at [439, 328] on button "ALL" at bounding box center [435, 328] width 84 height 36
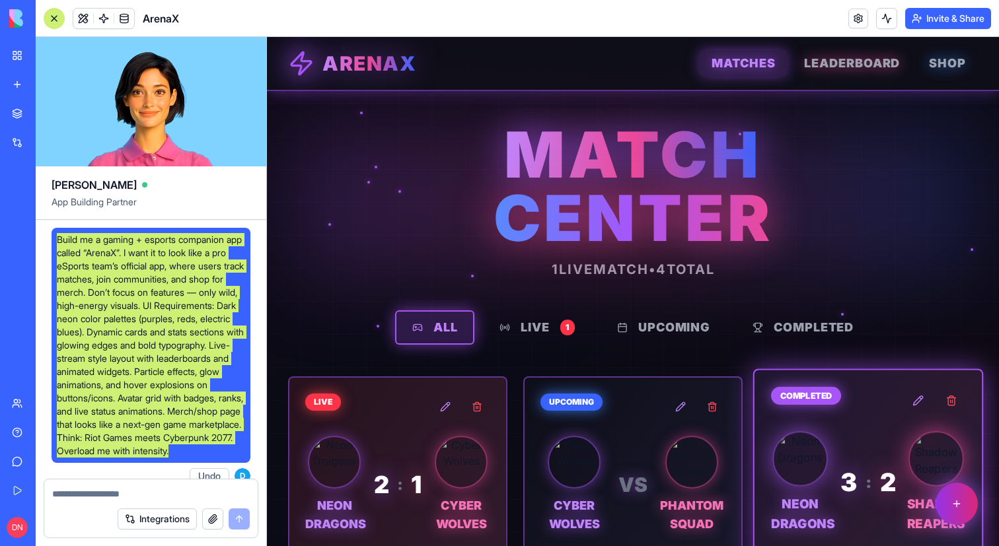
click at [813, 437] on img at bounding box center [799, 459] width 53 height 53
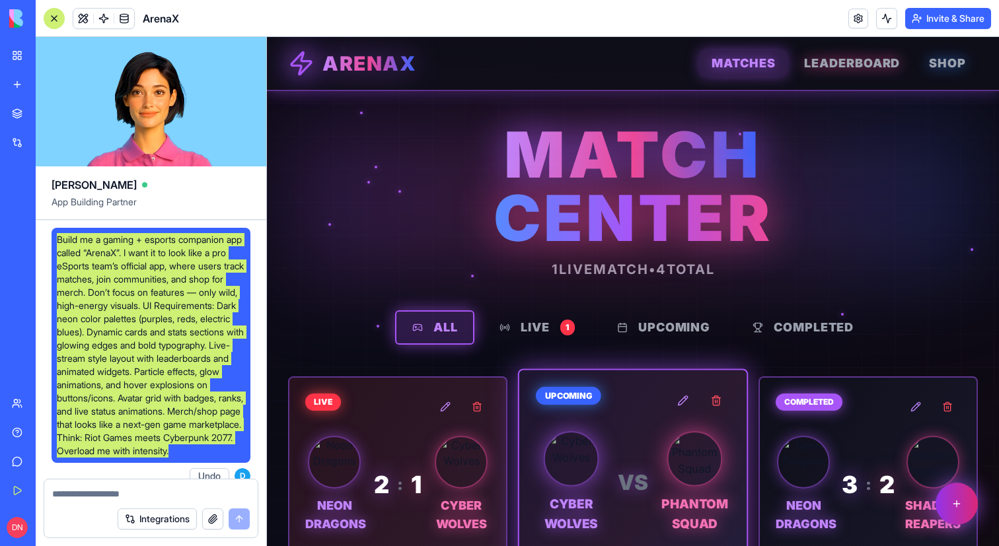
click at [645, 425] on div "Upcoming Cyber Wolves VS Phantom Squad Game: League of Legends Tournament: Spri…" at bounding box center [632, 523] width 227 height 306
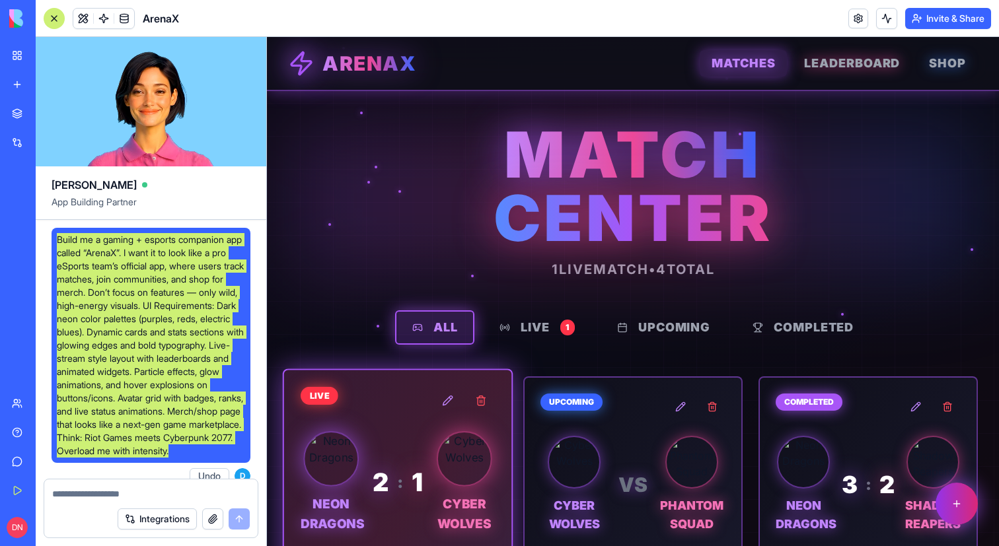
click at [450, 427] on div "Live Neon Dragons 2 : 1 Cyber Wolves Game: Valorant Tournament: ArenaX Champion…" at bounding box center [397, 530] width 227 height 320
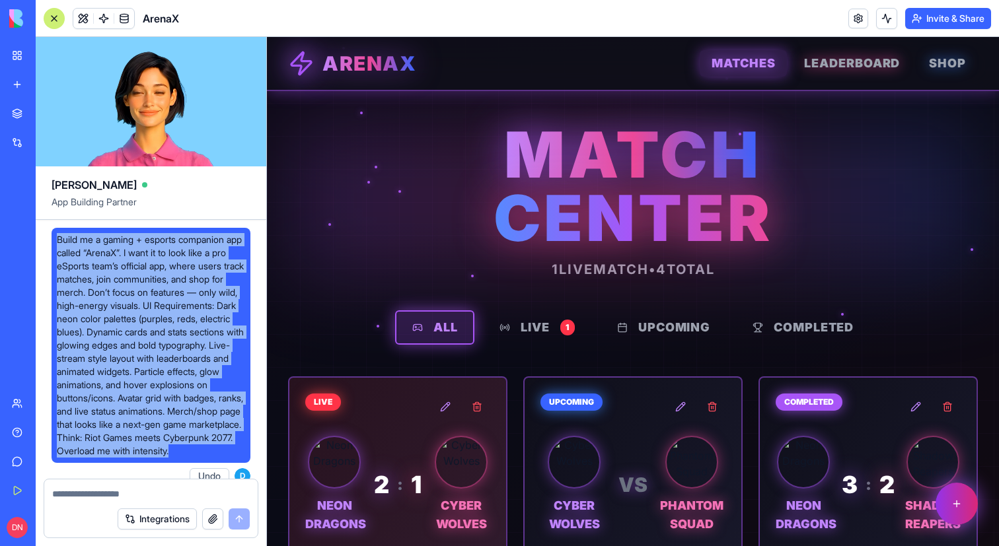
click at [55, 21] on div at bounding box center [54, 18] width 21 height 21
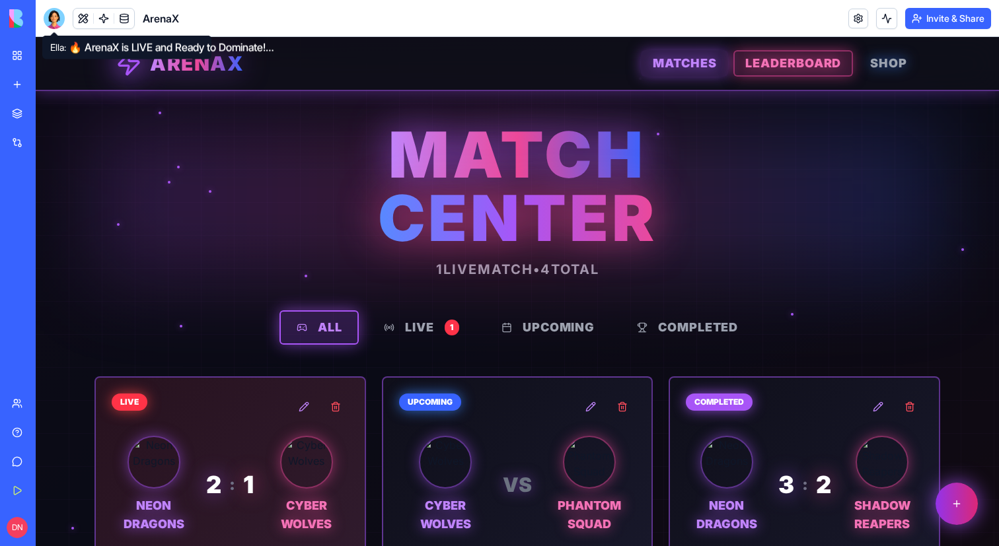
click at [793, 71] on span "LEADERBOARD" at bounding box center [793, 63] width 96 height 18
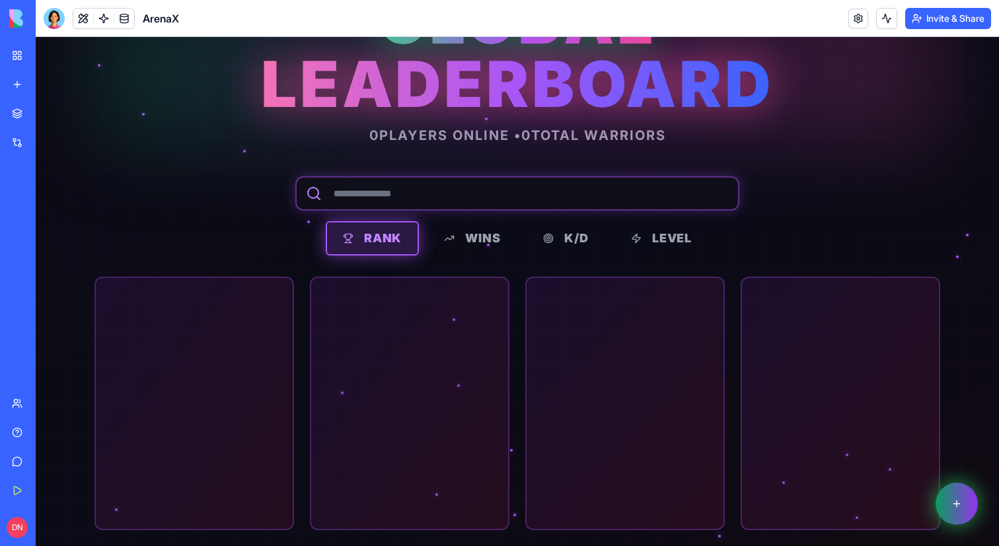
scroll to position [207, 0]
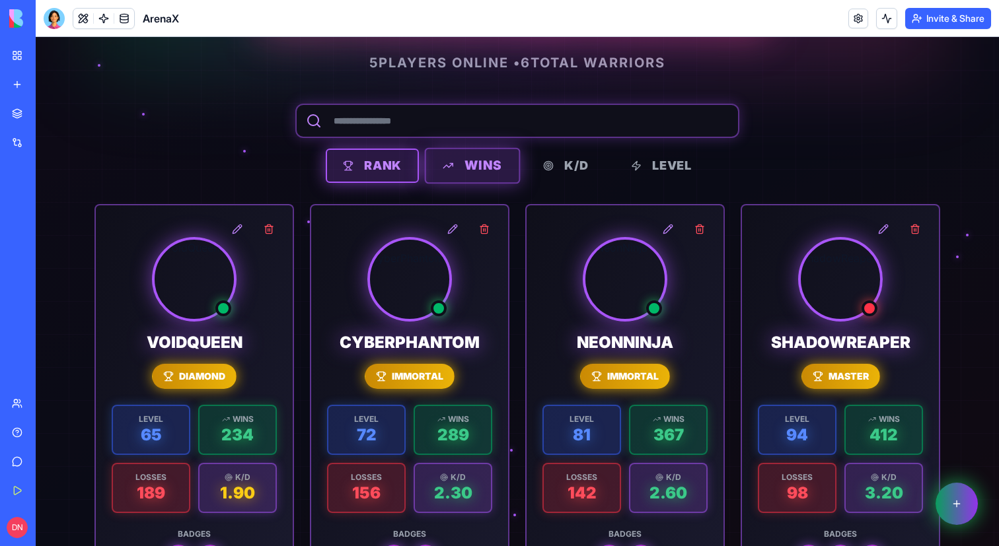
click at [471, 176] on button "WINS" at bounding box center [472, 166] width 95 height 36
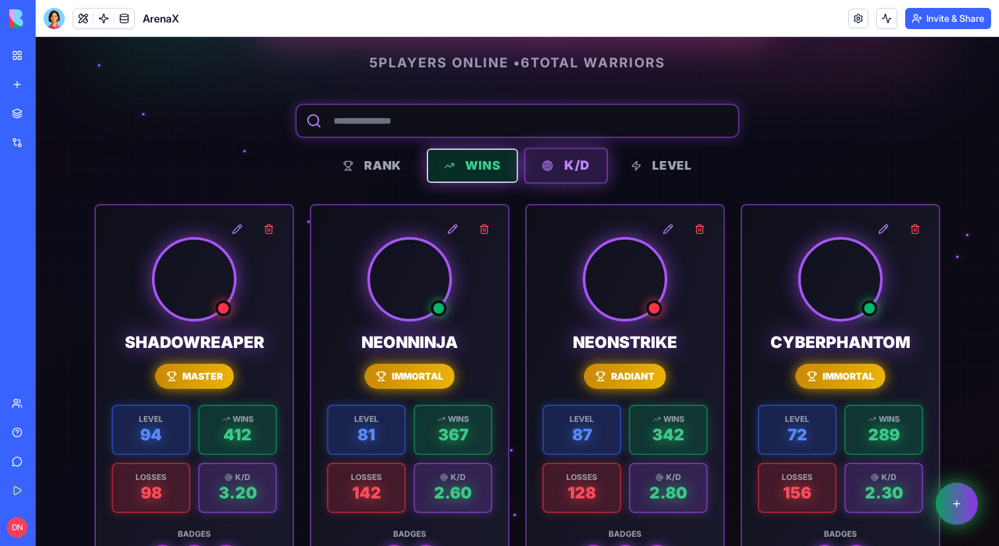
click at [559, 167] on button "K/D" at bounding box center [566, 166] width 84 height 36
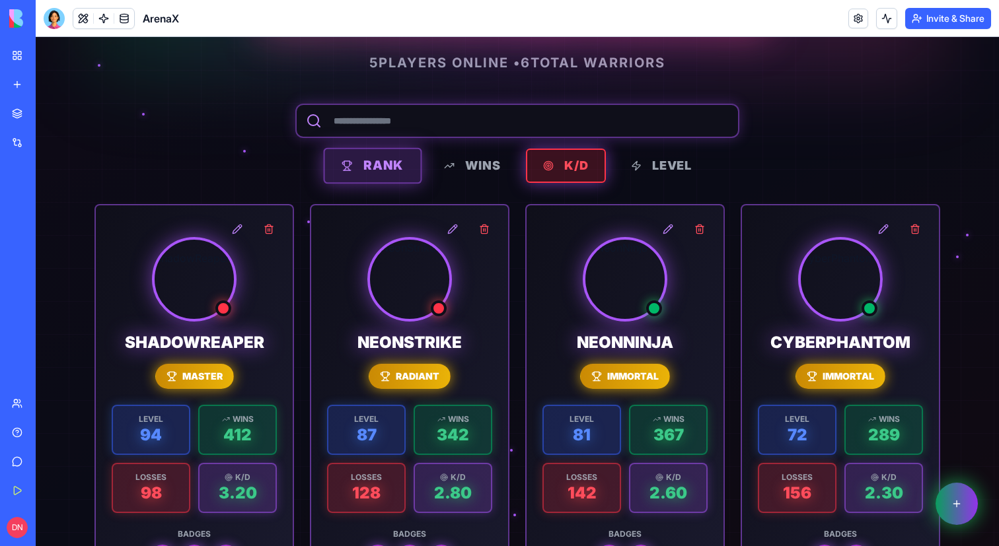
click at [401, 167] on button "RANK" at bounding box center [372, 166] width 98 height 36
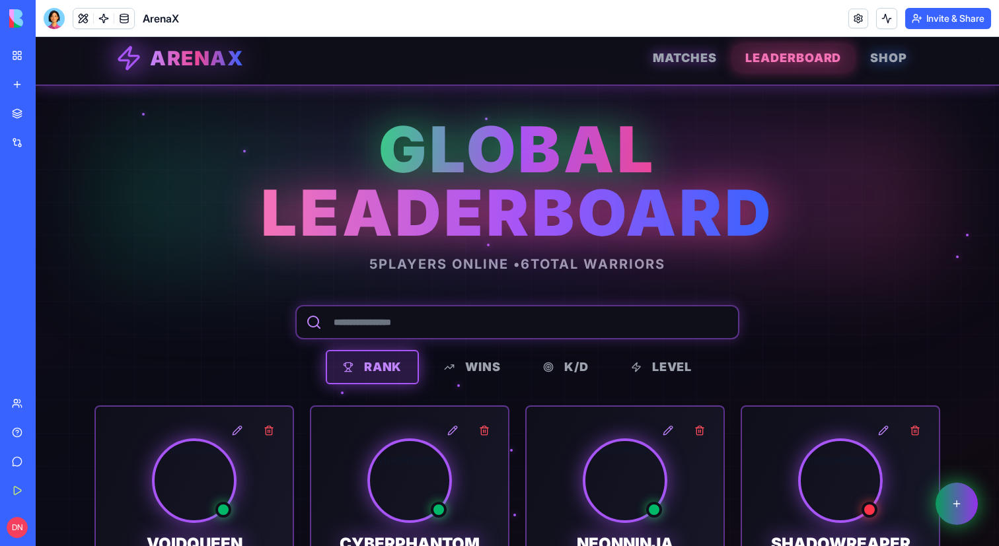
scroll to position [0, 0]
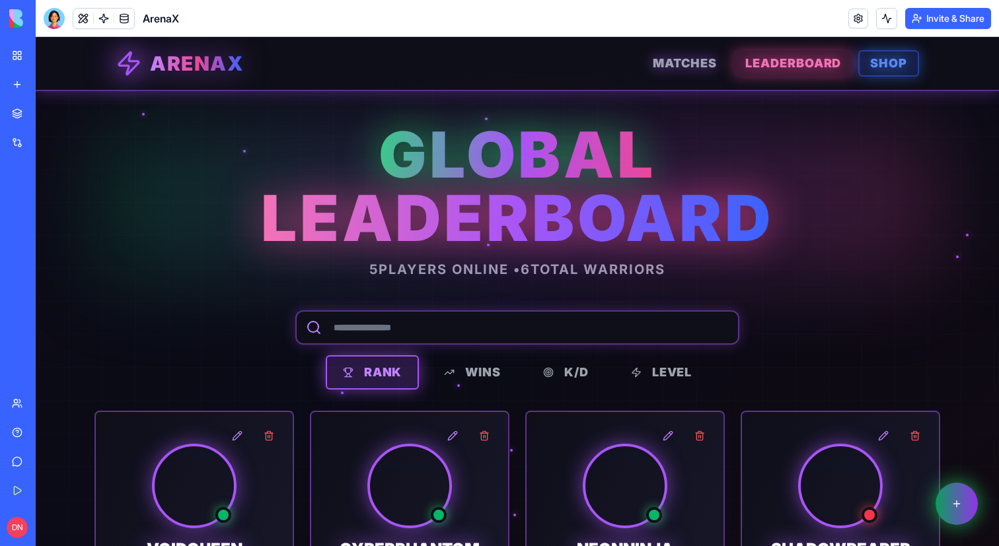
click at [884, 59] on span "SHOP" at bounding box center [888, 63] width 37 height 18
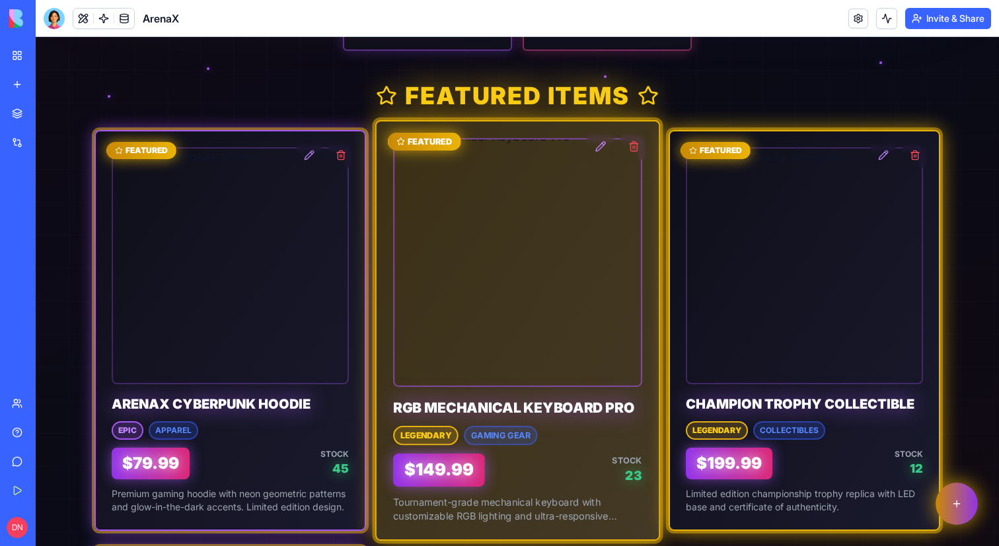
scroll to position [415, 0]
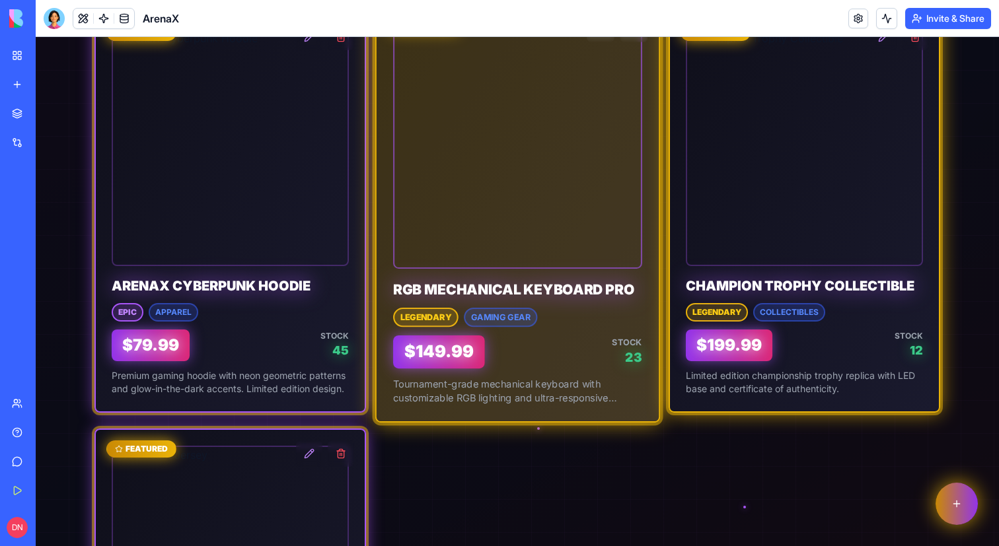
click at [446, 345] on p "$ 149.99" at bounding box center [438, 352] width 69 height 22
click at [503, 208] on img at bounding box center [517, 144] width 271 height 271
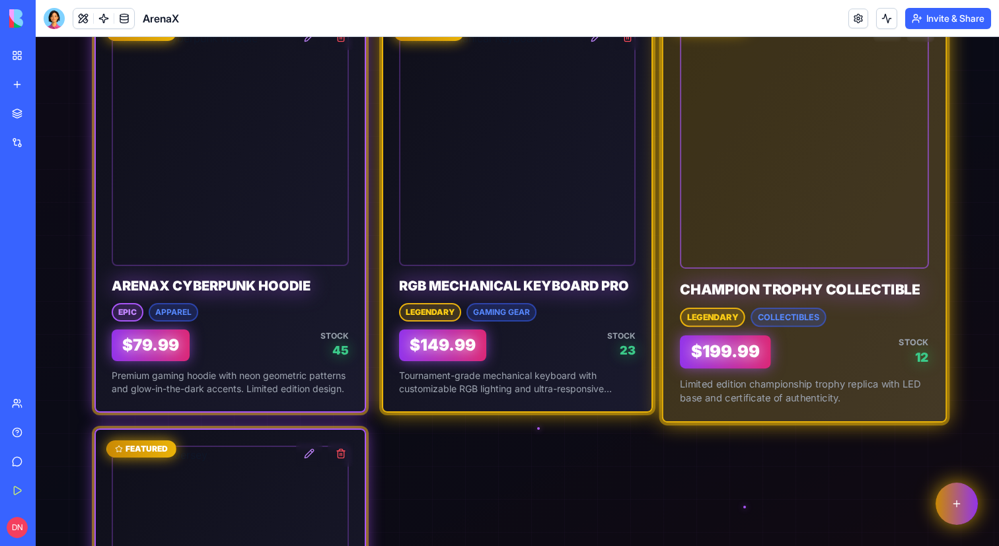
click at [734, 211] on img at bounding box center [804, 144] width 271 height 271
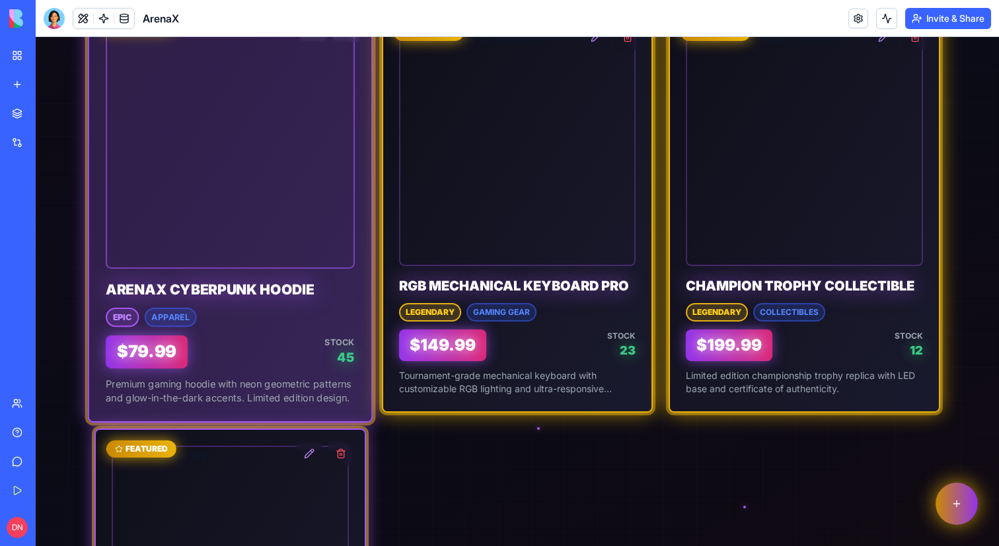
click at [255, 212] on img at bounding box center [230, 144] width 271 height 271
click at [207, 339] on div "$ 79.99 Stock 45" at bounding box center [230, 352] width 249 height 33
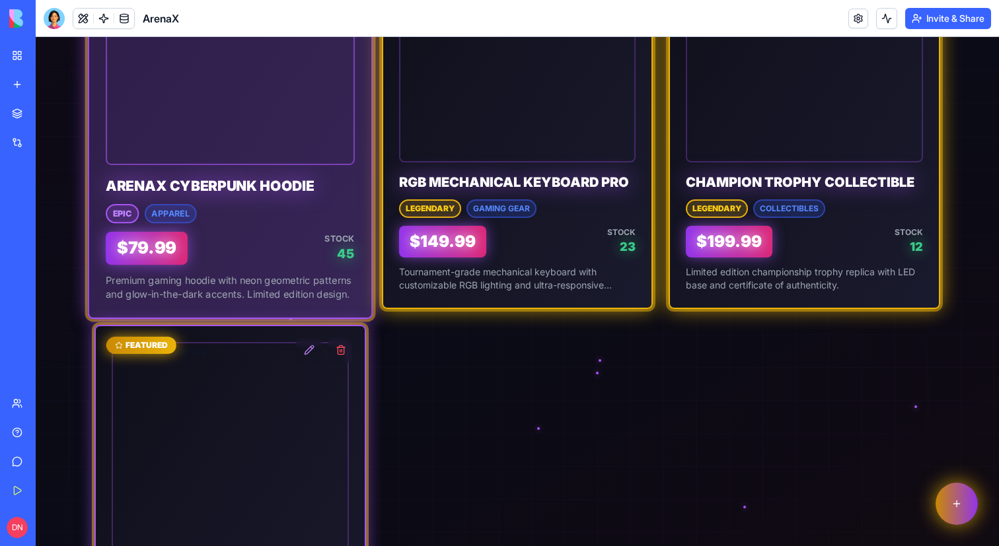
scroll to position [536, 0]
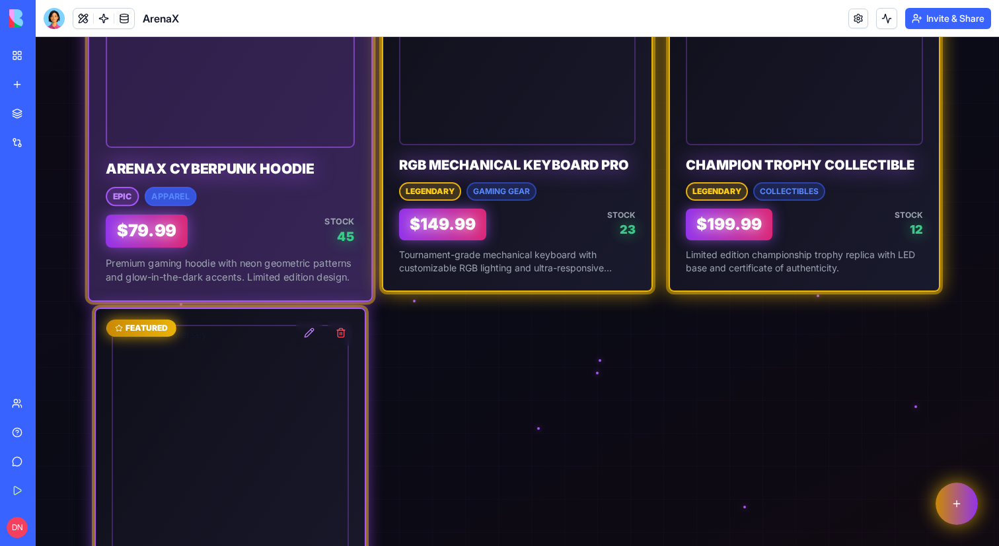
click at [161, 187] on div "Apparel" at bounding box center [171, 196] width 52 height 19
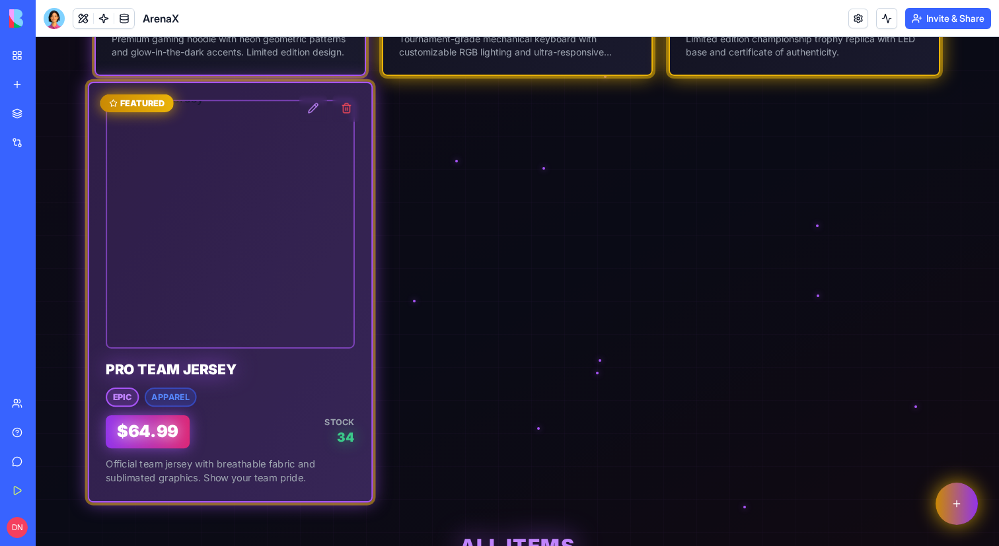
scroll to position [872, 0]
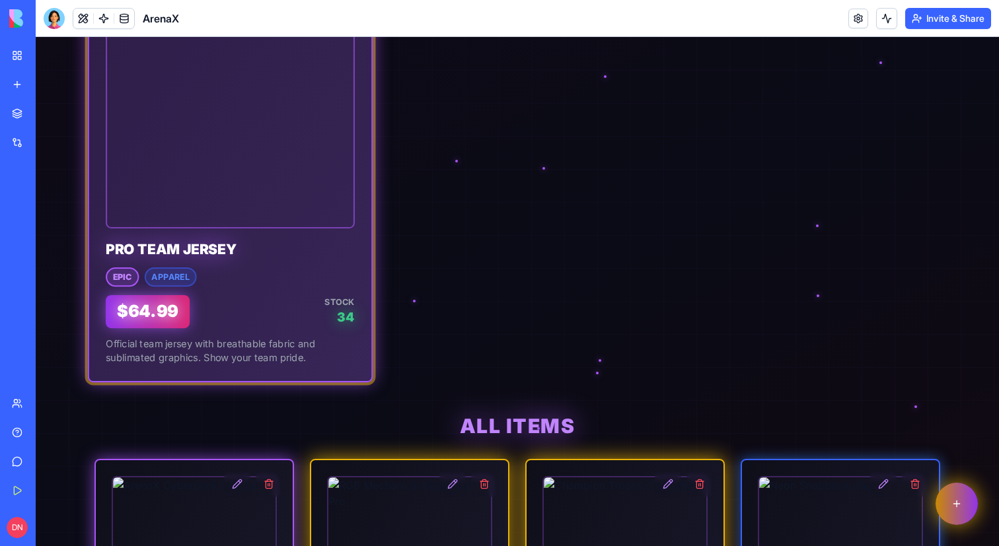
click at [247, 227] on div at bounding box center [230, 104] width 249 height 249
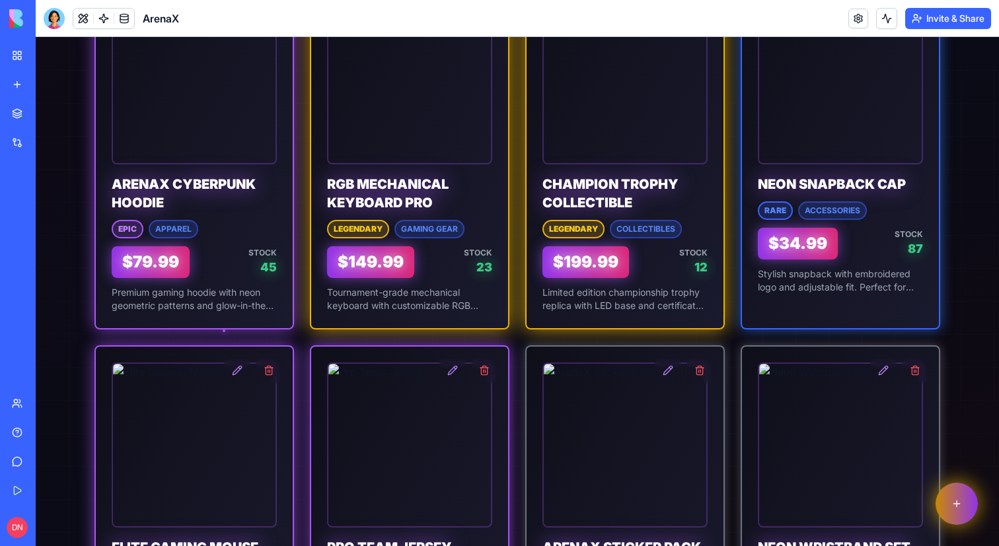
scroll to position [1509, 0]
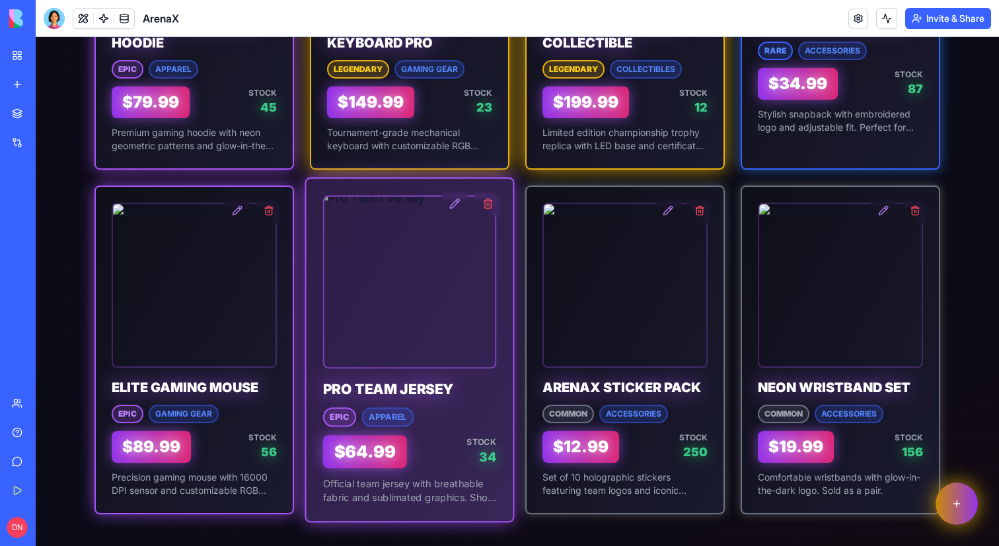
click at [397, 200] on img at bounding box center [410, 282] width 188 height 188
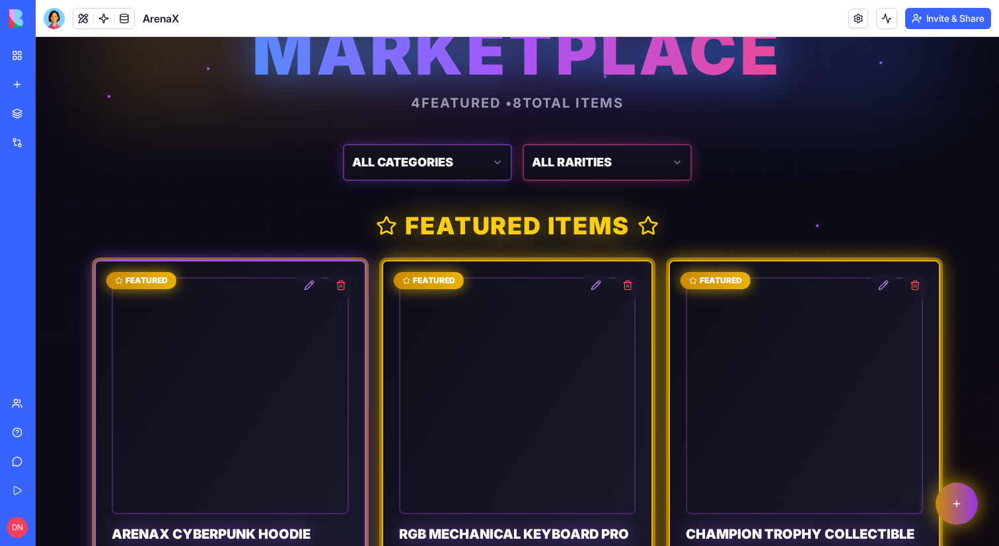
scroll to position [0, 0]
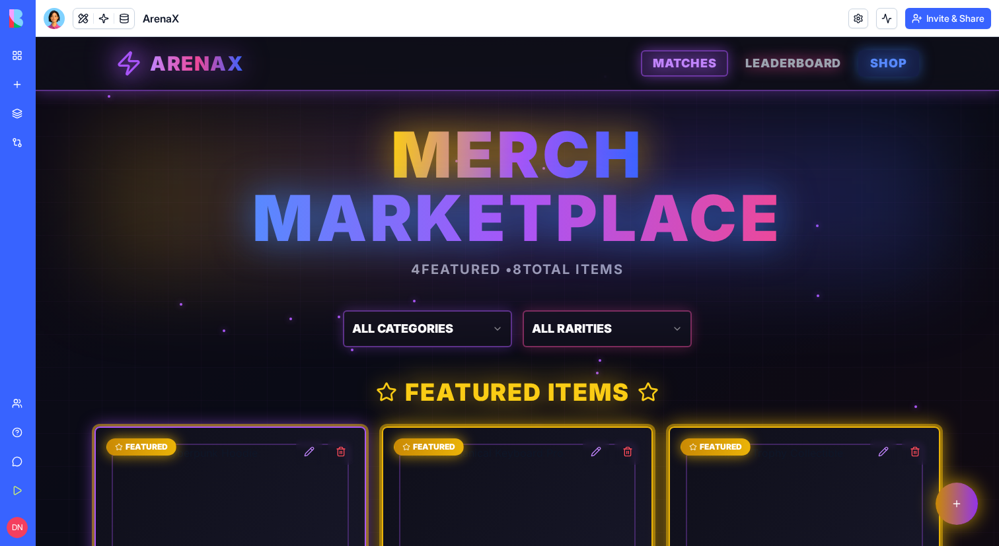
click at [679, 67] on span "MATCHES" at bounding box center [684, 63] width 63 height 18
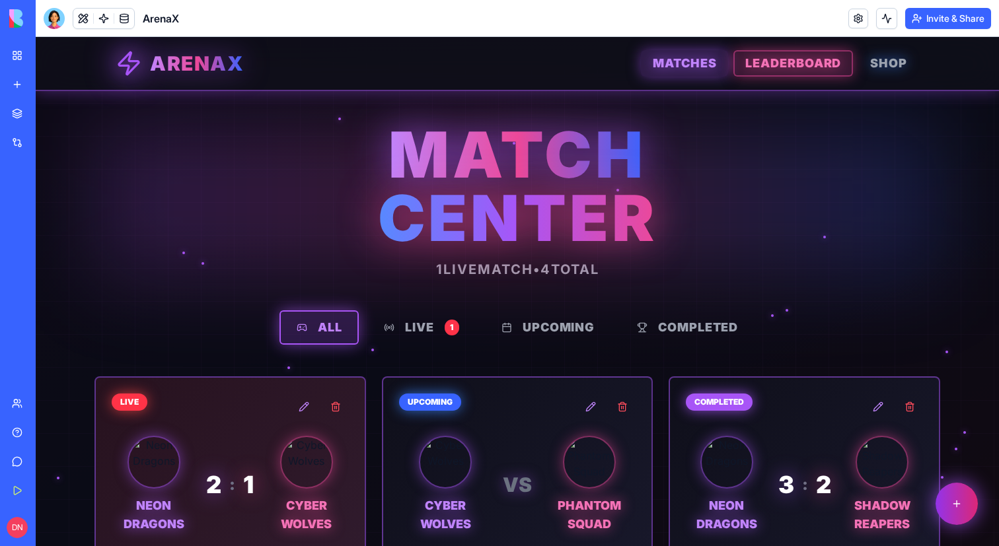
click at [760, 67] on span "LEADERBOARD" at bounding box center [793, 63] width 96 height 18
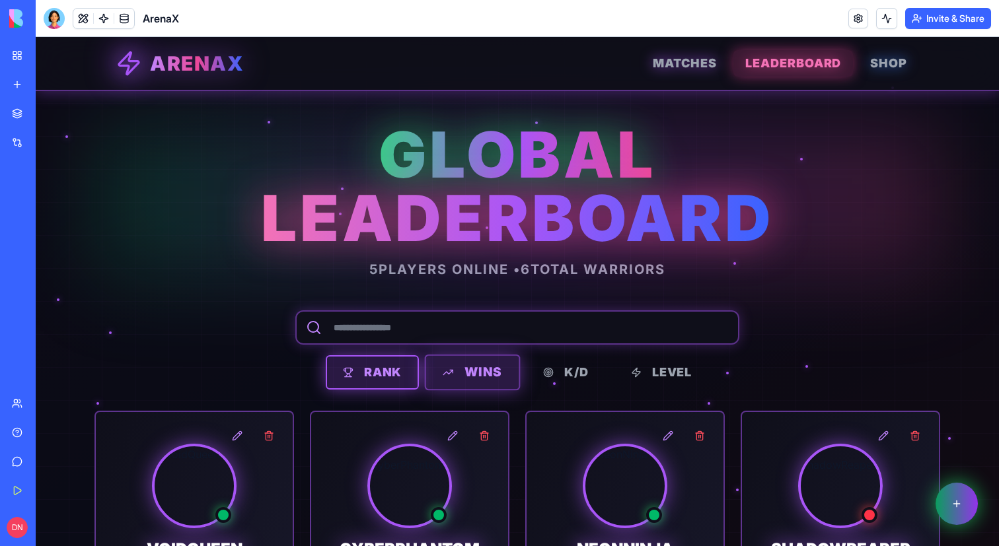
click at [459, 374] on button "WINS" at bounding box center [472, 373] width 95 height 36
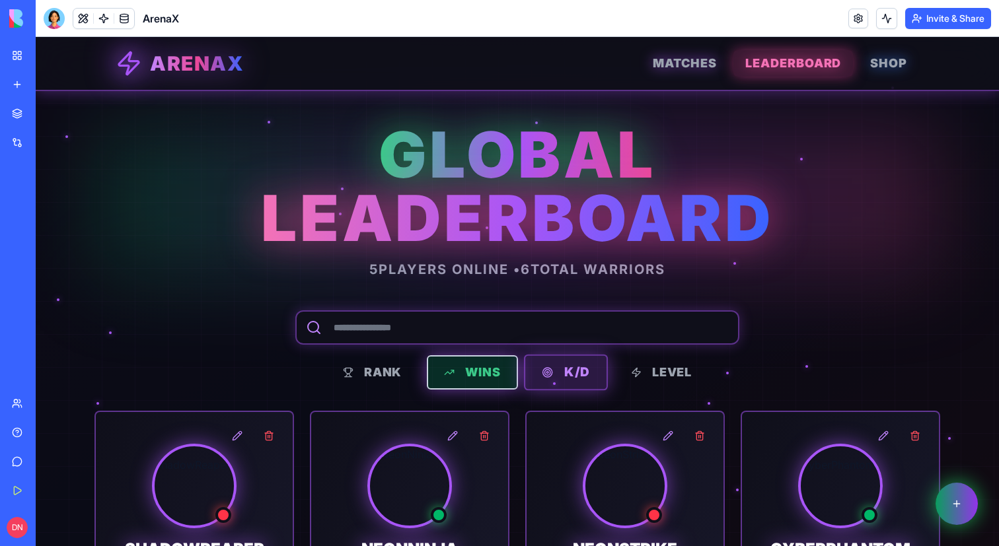
click at [600, 377] on button "K/D" at bounding box center [566, 373] width 84 height 36
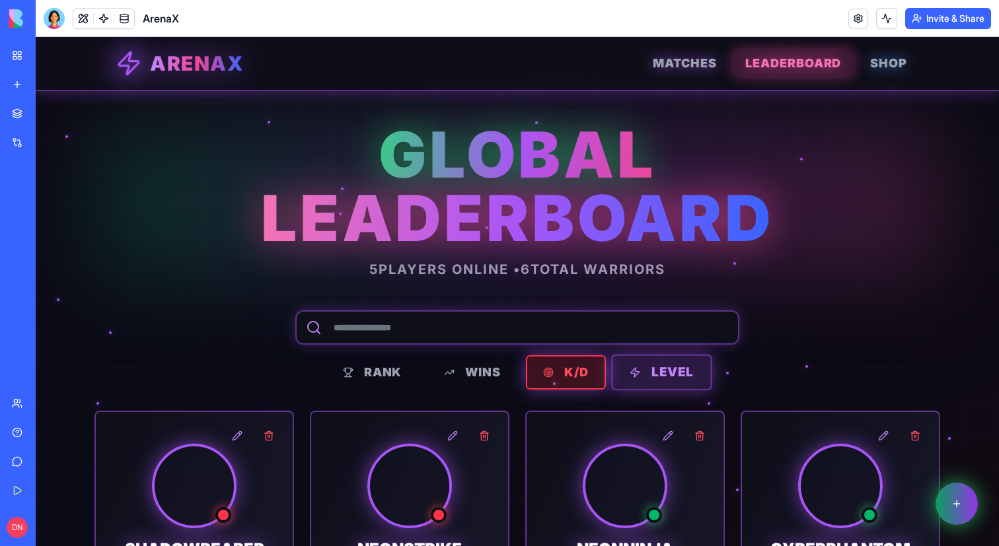
click at [653, 359] on button "LEVEL" at bounding box center [661, 373] width 100 height 36
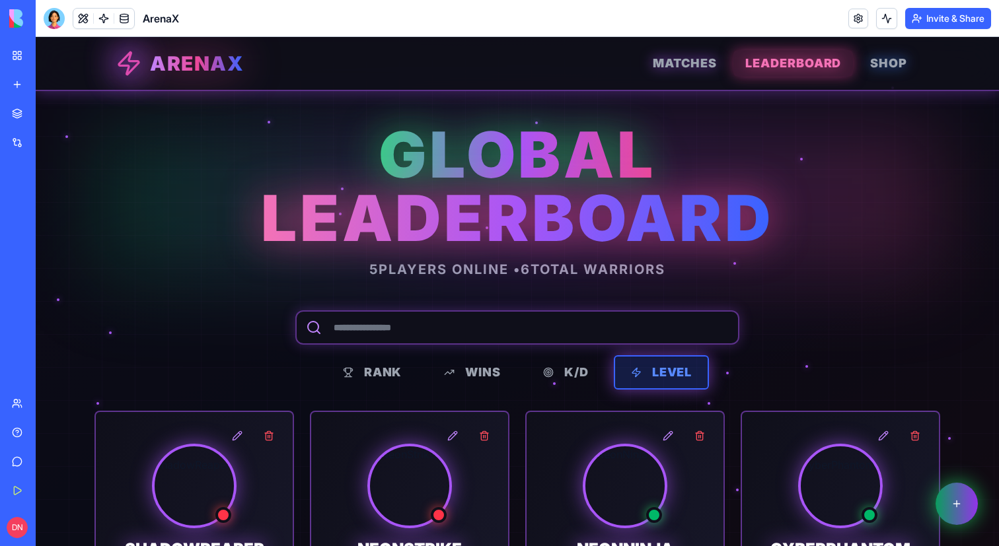
click at [227, 76] on link "ARENAX" at bounding box center [180, 63] width 128 height 26
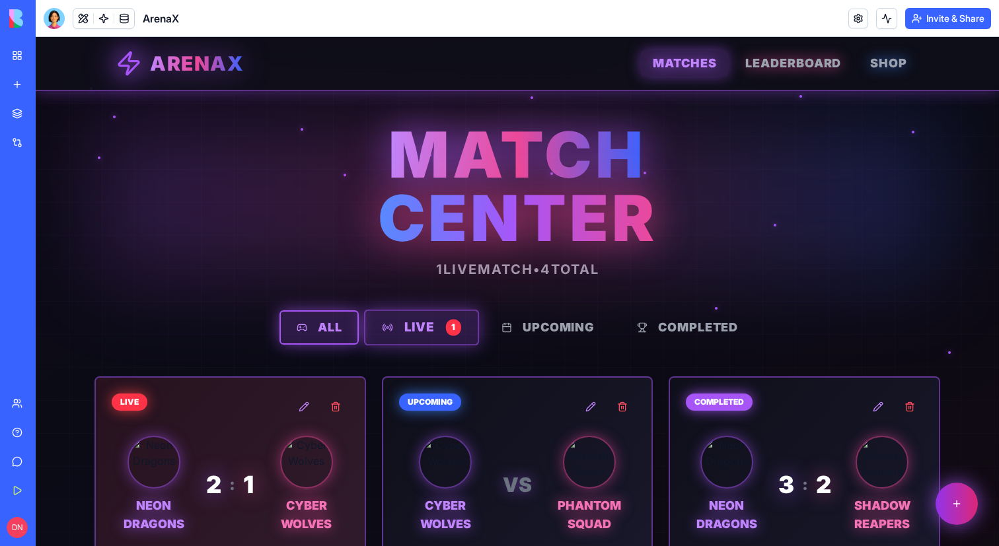
click at [432, 336] on button "LIVE 1" at bounding box center [421, 328] width 115 height 36
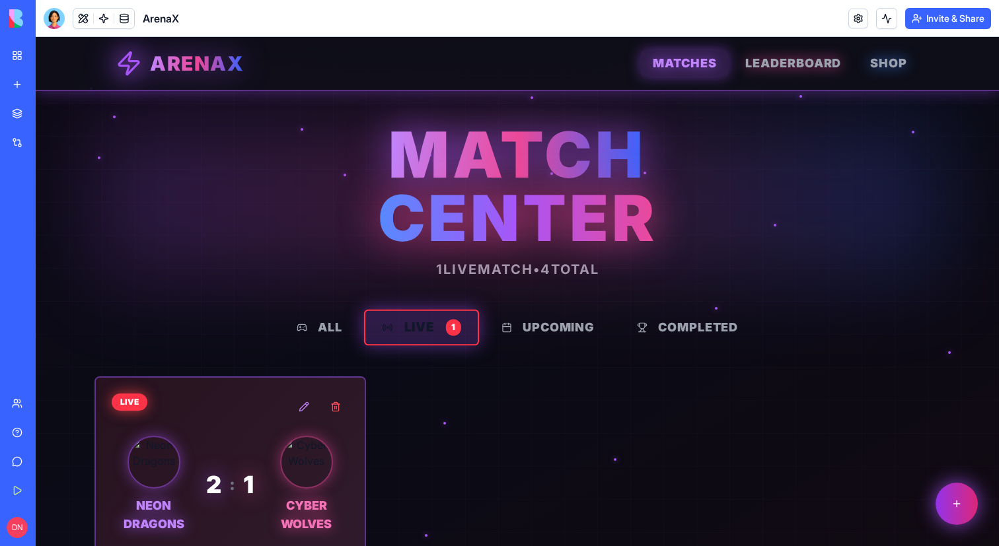
scroll to position [169, 0]
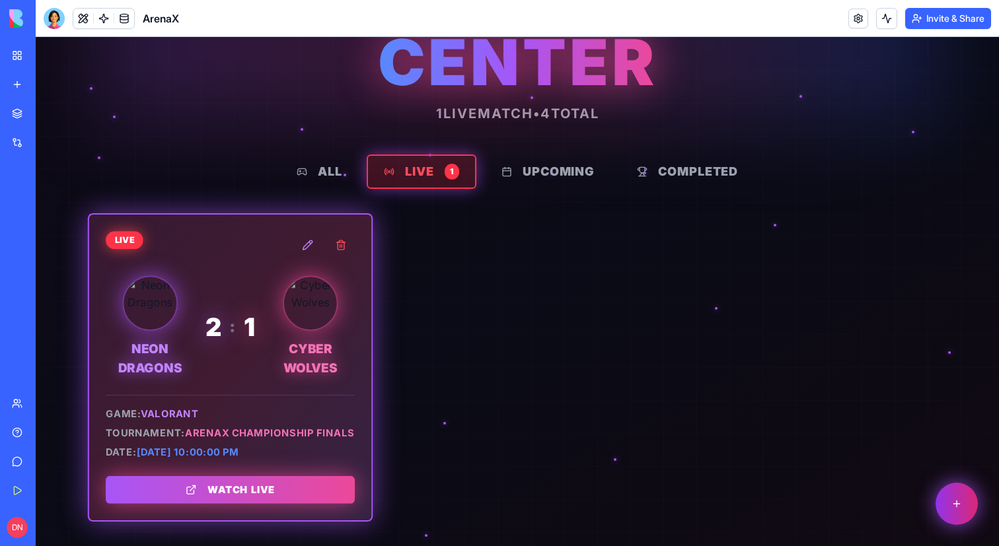
click at [240, 478] on link "WATCH LIVE" at bounding box center [230, 490] width 249 height 28
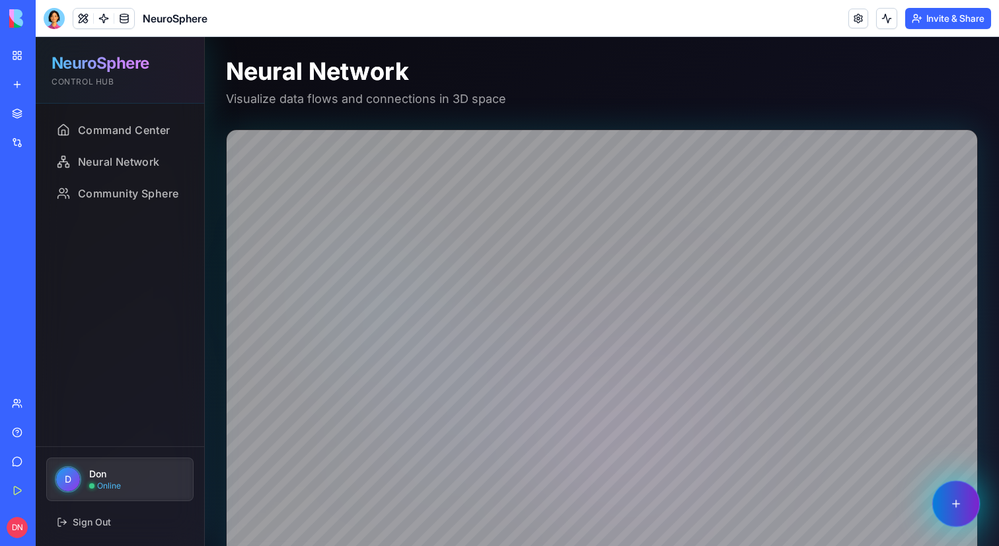
click at [955, 495] on button "button" at bounding box center [956, 504] width 48 height 46
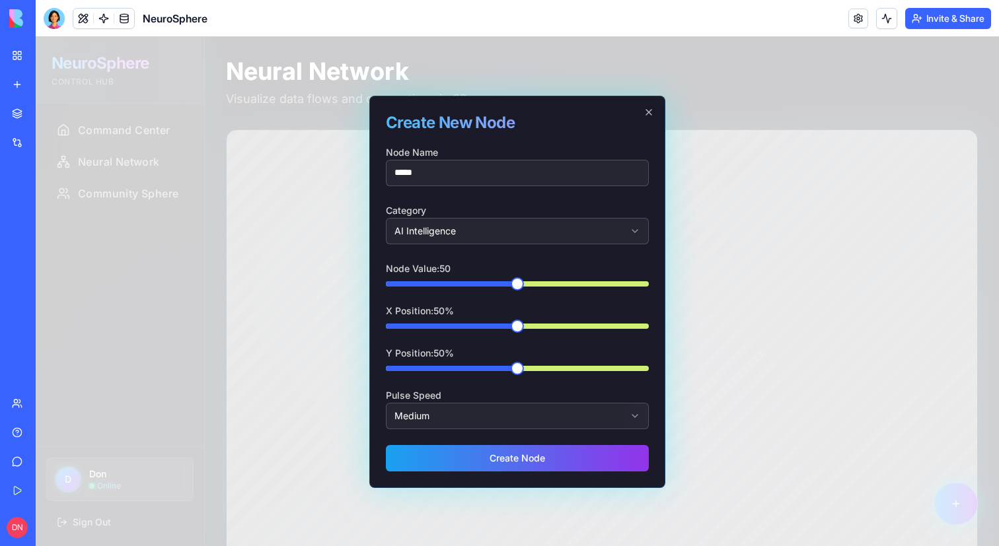
type input "******"
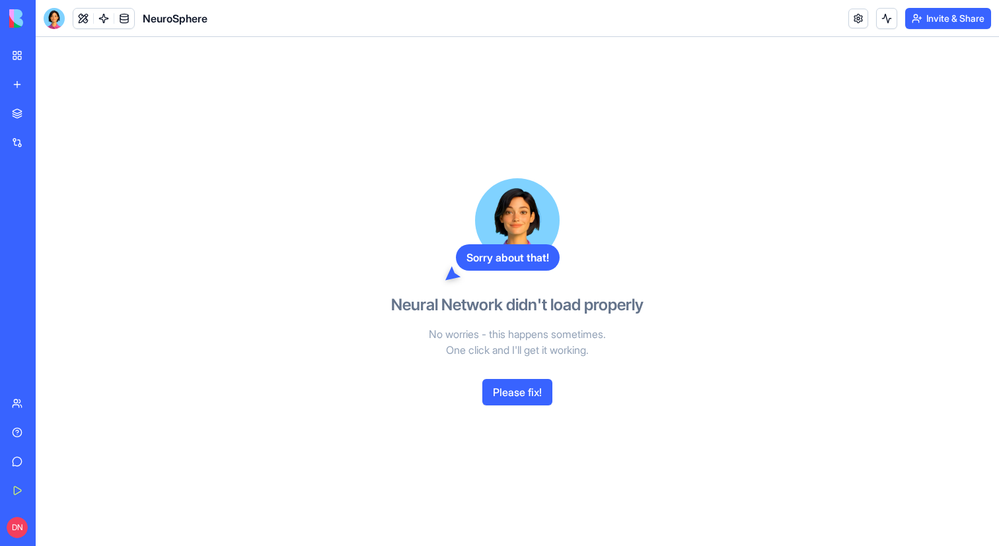
click at [533, 398] on button "Please fix!" at bounding box center [517, 392] width 70 height 26
